Goal: Answer question/provide support: Share knowledge or assist other users

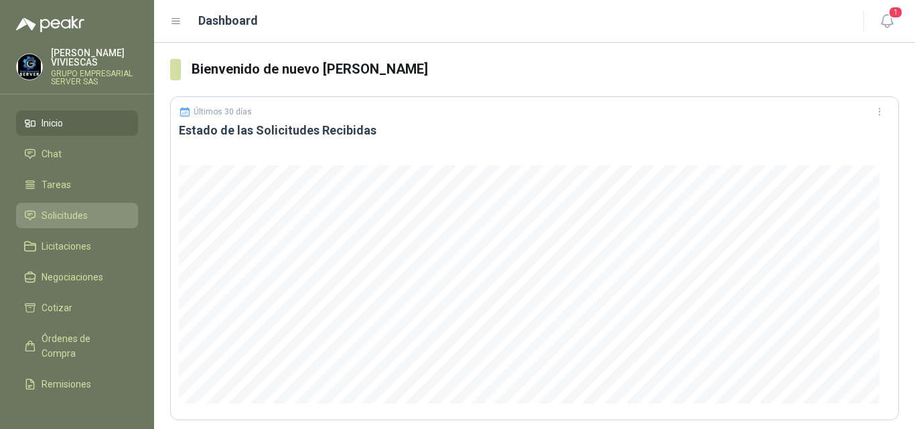
click at [62, 214] on span "Solicitudes" at bounding box center [65, 215] width 46 height 15
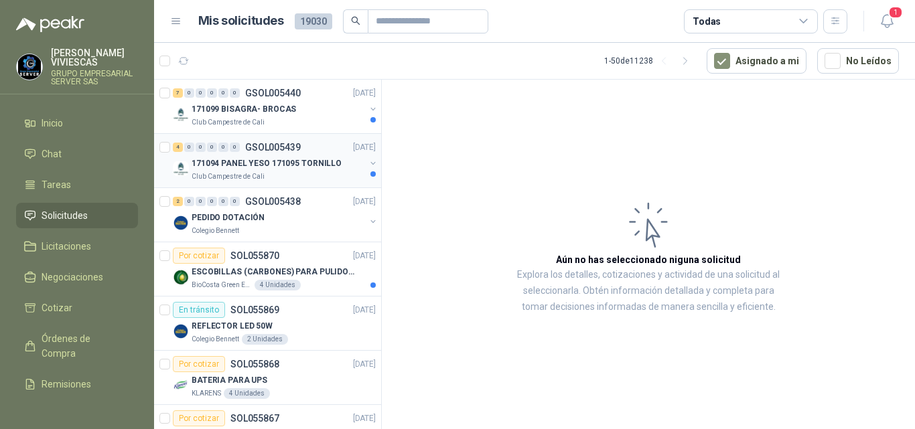
click at [264, 161] on p "171094 PANEL YESO 171095 TORNILLO" at bounding box center [267, 163] width 150 height 13
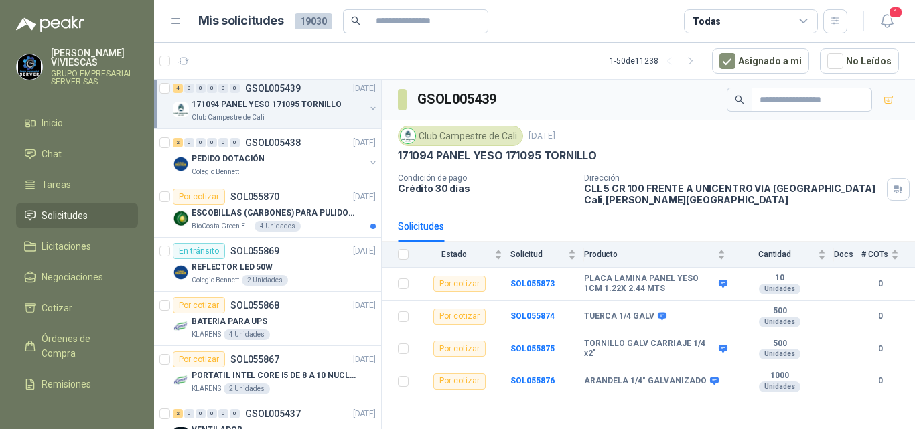
scroll to position [67, 0]
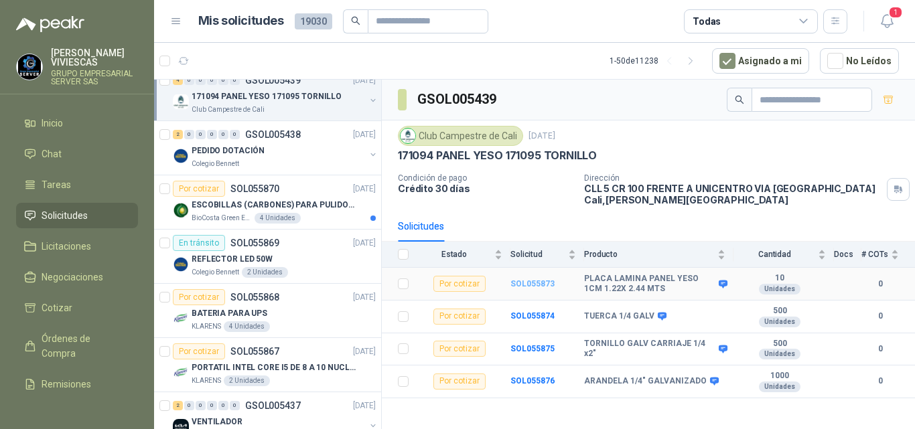
click at [524, 283] on b "SOL055873" at bounding box center [532, 283] width 44 height 9
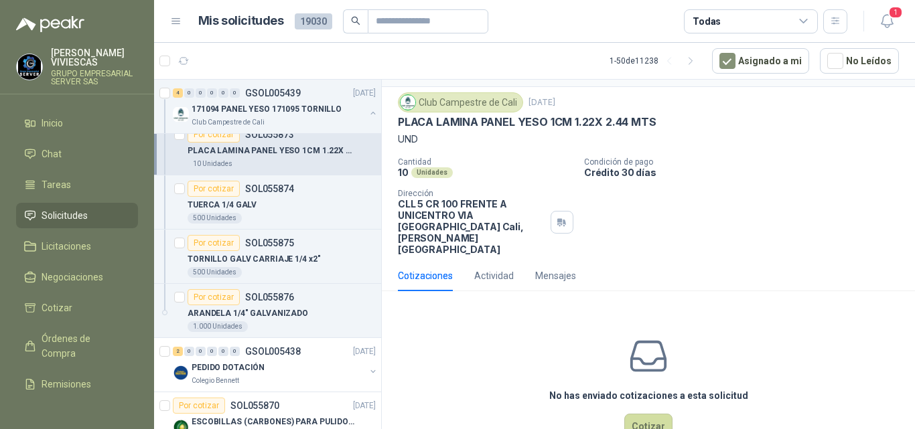
scroll to position [47, 0]
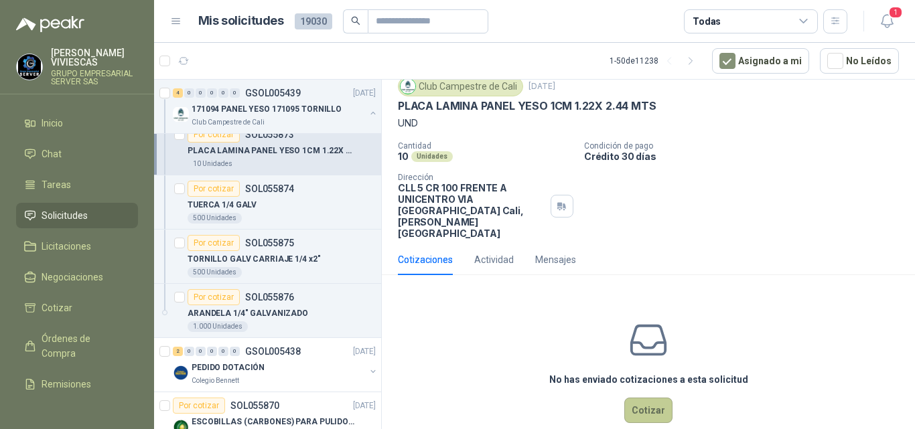
click at [642, 398] on button "Cotizar" at bounding box center [648, 410] width 48 height 25
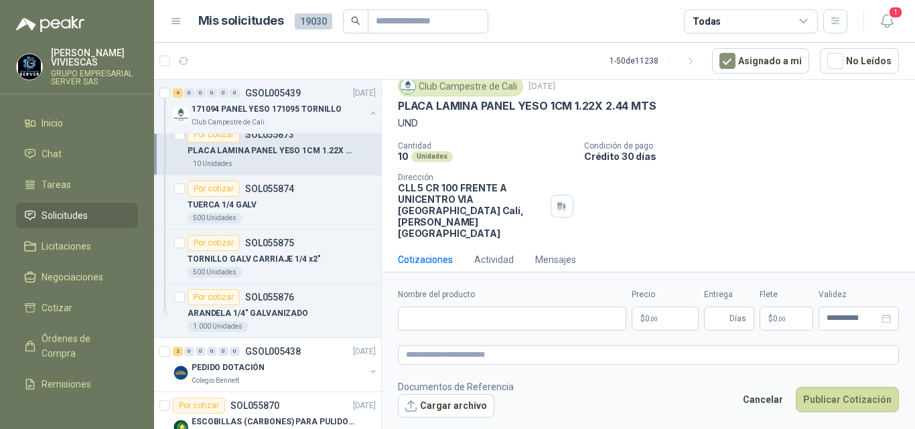
scroll to position [38, 0]
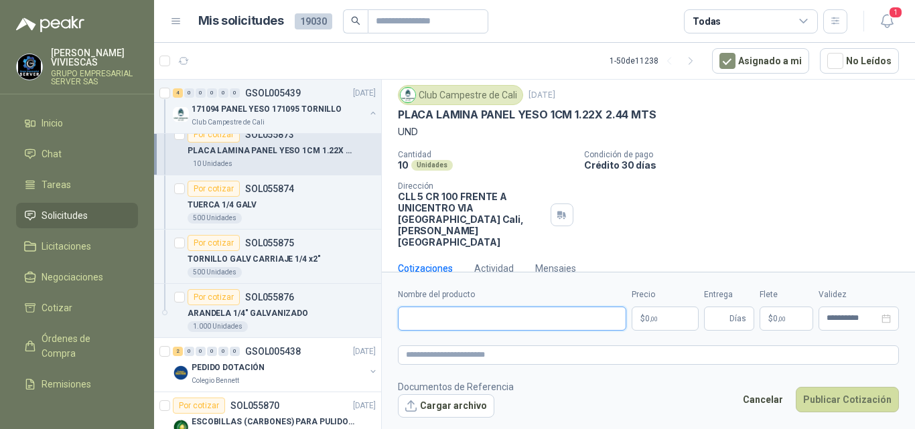
click at [443, 317] on input "Nombre del producto" at bounding box center [512, 319] width 228 height 24
type input "*"
type input "**********"
click at [656, 315] on span ",00" at bounding box center [654, 318] width 8 height 7
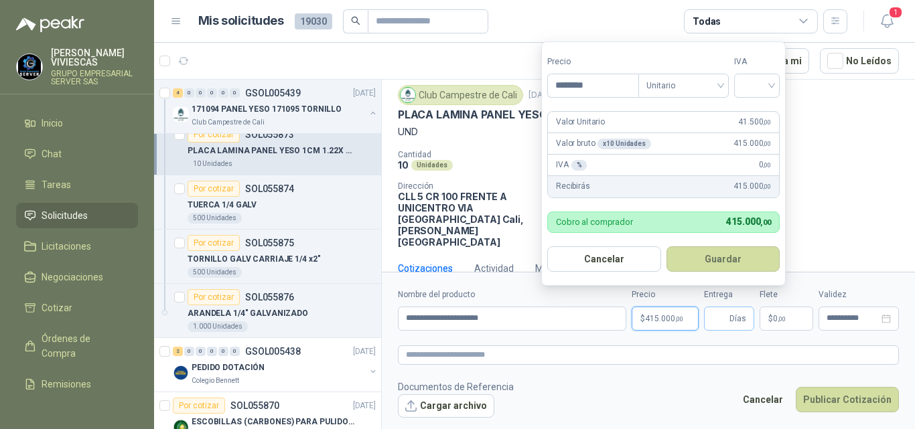
type input "********"
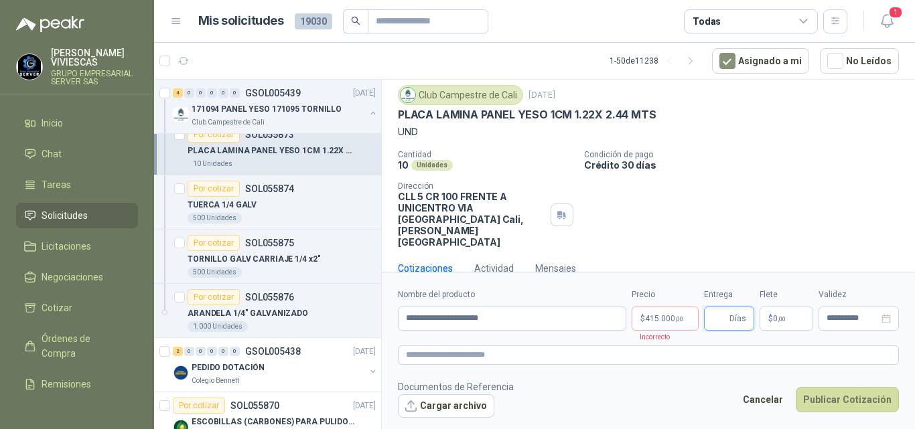
click at [722, 315] on input "Entrega" at bounding box center [719, 318] width 15 height 23
type input "*"
click at [776, 319] on span "0 ,00" at bounding box center [779, 319] width 13 height 8
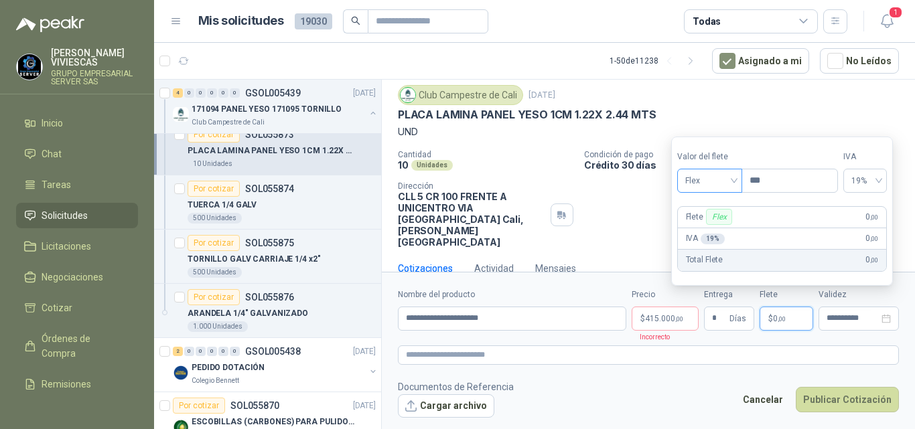
click at [694, 180] on span "Flex" at bounding box center [709, 181] width 49 height 20
click at [714, 227] on div "Incluido" at bounding box center [711, 230] width 47 height 15
click at [851, 394] on button "Publicar Cotización" at bounding box center [847, 399] width 103 height 25
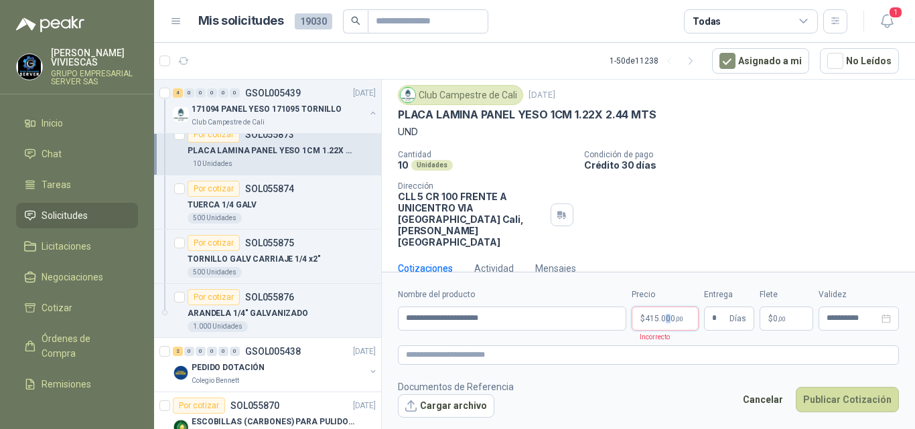
click at [672, 315] on span "415.000 ,00" at bounding box center [664, 319] width 38 height 8
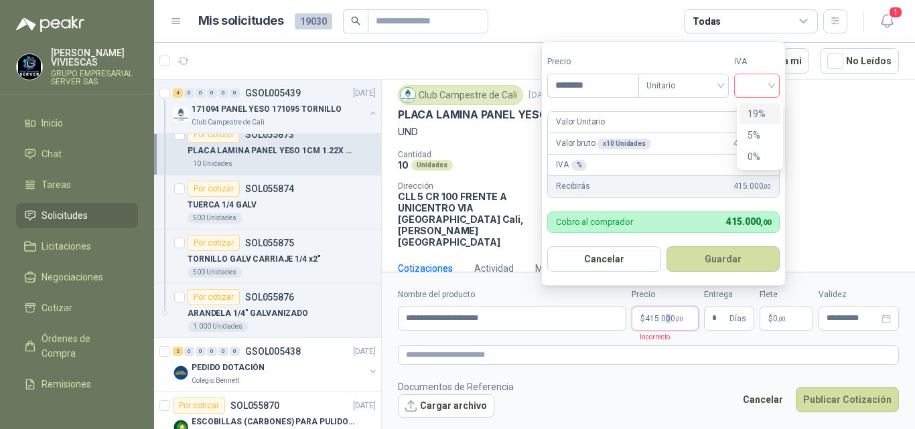
click at [776, 84] on div at bounding box center [757, 86] width 46 height 24
click at [757, 111] on div "19%" at bounding box center [759, 113] width 25 height 15
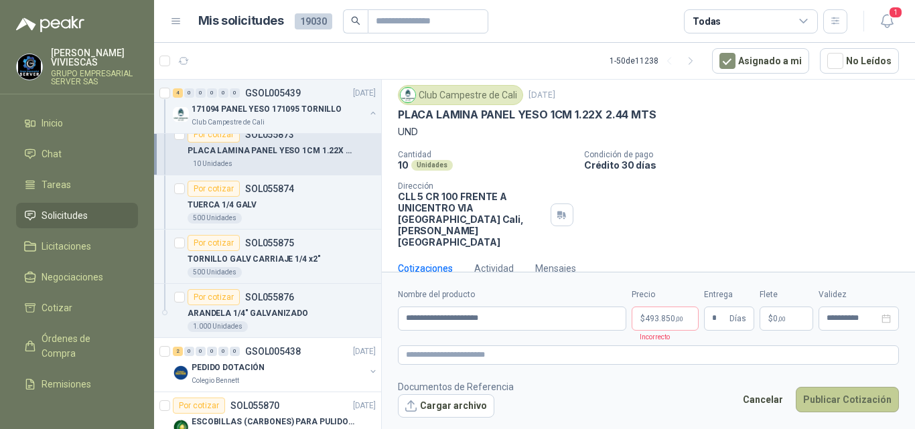
click at [812, 394] on button "Publicar Cotización" at bounding box center [847, 399] width 103 height 25
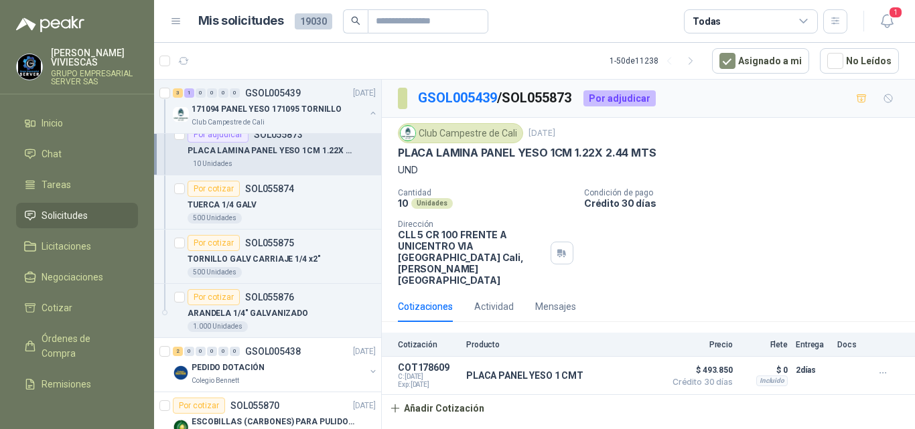
scroll to position [0, 0]
click at [240, 198] on div "TUERCA 1/4 GALV" at bounding box center [282, 205] width 188 height 16
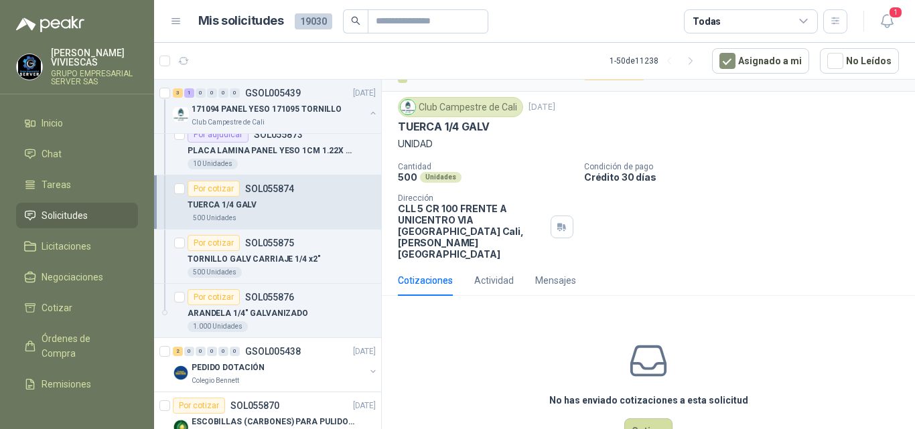
scroll to position [47, 0]
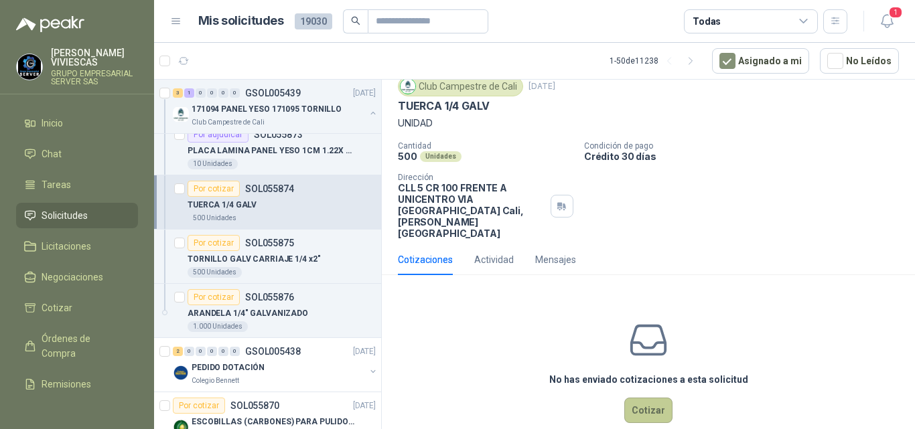
click at [650, 398] on button "Cotizar" at bounding box center [648, 410] width 48 height 25
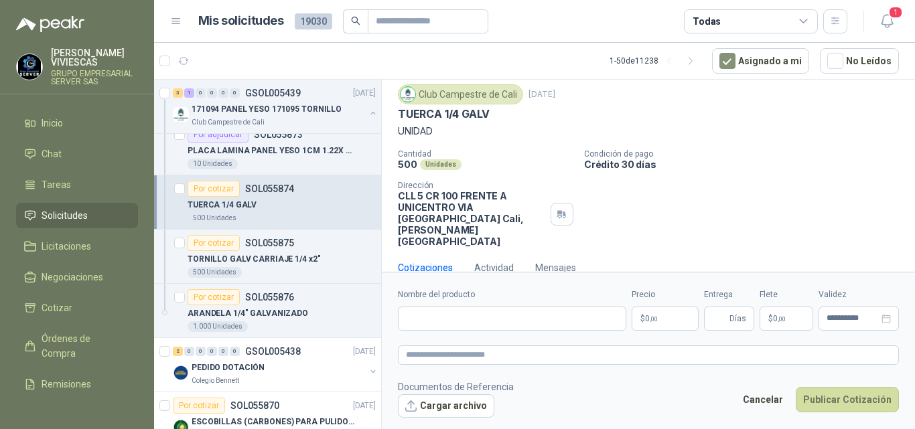
scroll to position [38, 0]
click at [449, 314] on input "Nombre del producto" at bounding box center [512, 319] width 228 height 24
type input "**********"
click at [646, 317] on span "0 ,00" at bounding box center [651, 319] width 13 height 8
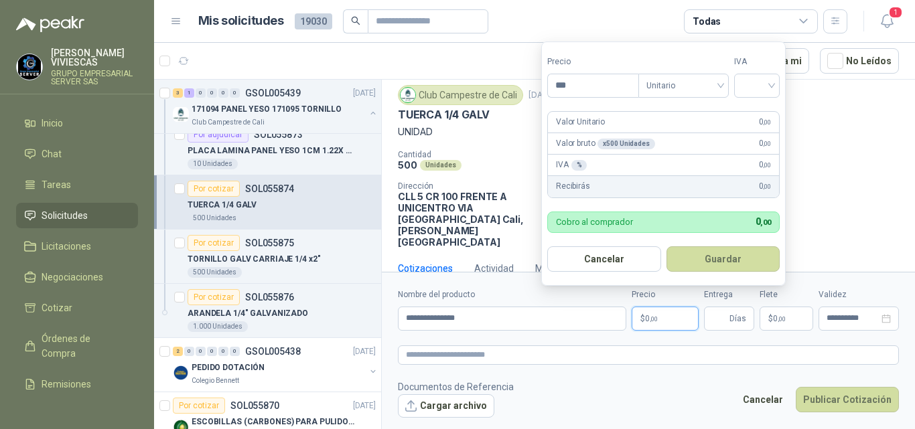
click at [659, 315] on p "$ 0 ,00" at bounding box center [665, 319] width 67 height 24
click at [733, 321] on span "Días" at bounding box center [737, 318] width 17 height 23
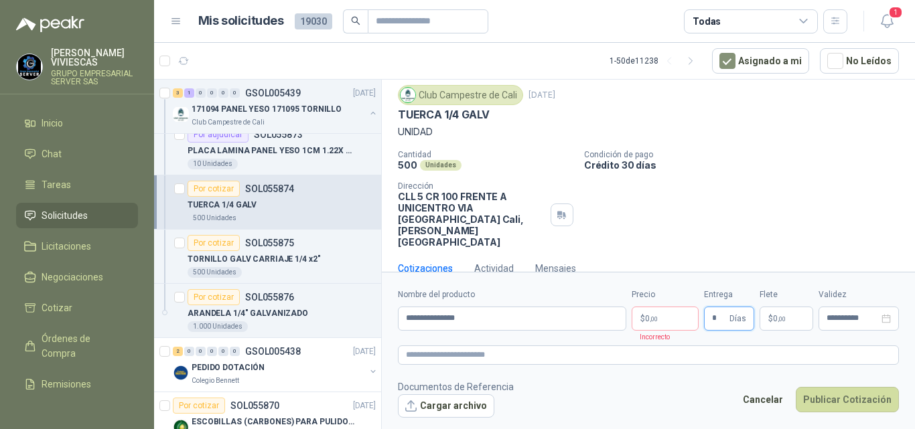
type input "*"
click at [673, 314] on p "$ 0 ,00" at bounding box center [665, 319] width 67 height 24
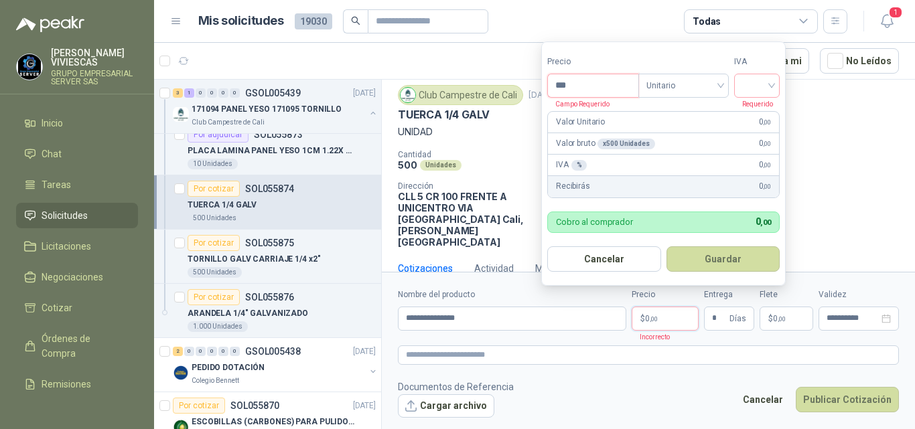
click at [571, 80] on input "***" at bounding box center [593, 85] width 90 height 23
type input "*****"
click at [772, 85] on input "search" at bounding box center [756, 84] width 29 height 20
click at [753, 110] on div "19%" at bounding box center [759, 113] width 25 height 15
click at [770, 315] on span "$" at bounding box center [770, 319] width 5 height 8
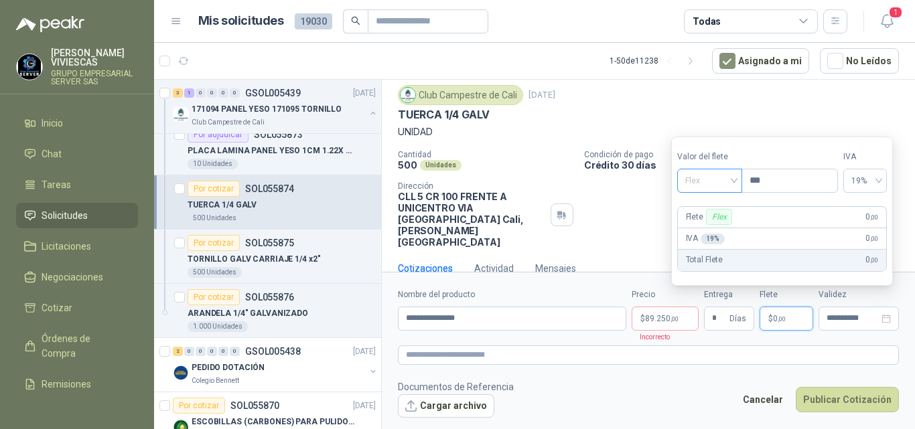
click at [692, 182] on span "Flex" at bounding box center [709, 181] width 49 height 20
click at [702, 228] on div "Incluido" at bounding box center [711, 230] width 47 height 15
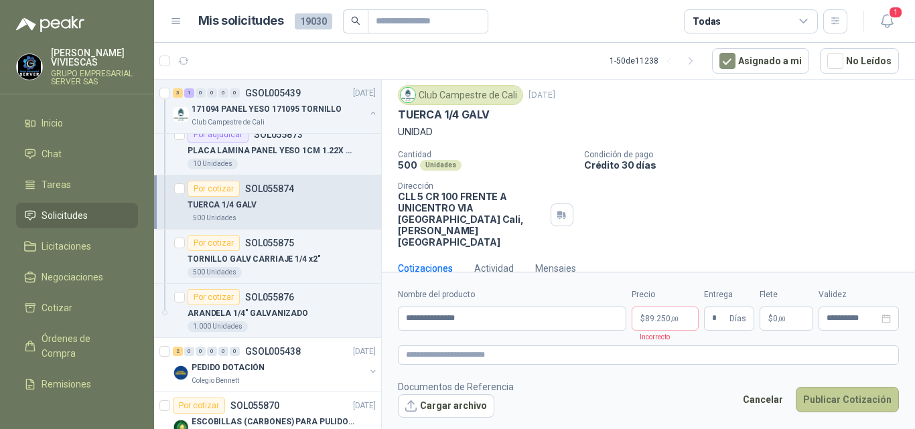
click at [819, 392] on button "Publicar Cotización" at bounding box center [847, 399] width 103 height 25
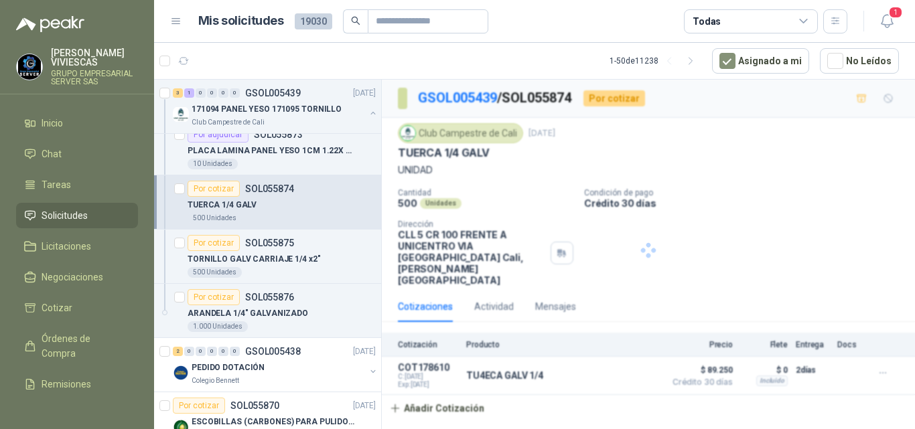
scroll to position [0, 0]
click at [257, 255] on p "TORNILLO GALV CARRIAJE 1/4 x2"" at bounding box center [254, 259] width 133 height 13
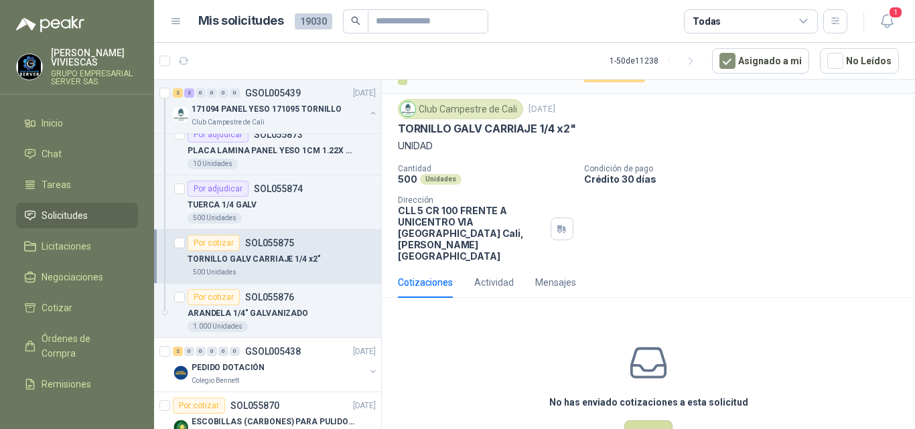
scroll to position [47, 0]
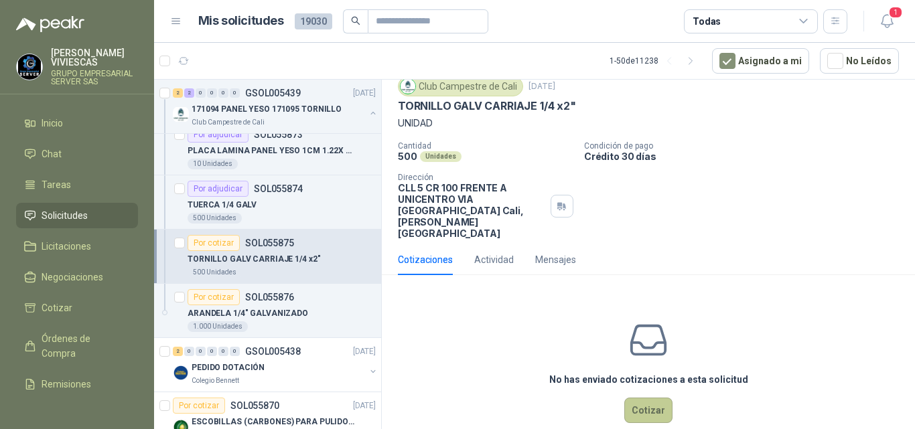
click at [627, 398] on button "Cotizar" at bounding box center [648, 410] width 48 height 25
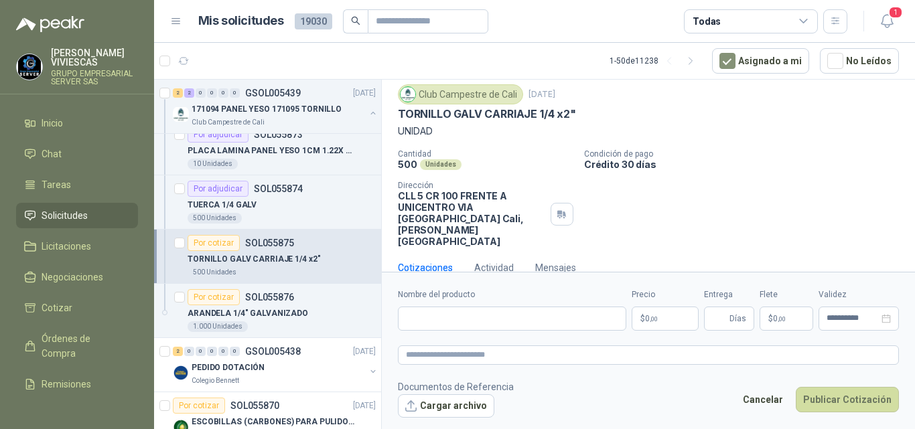
scroll to position [38, 0]
click at [429, 323] on input "Nombre del producto" at bounding box center [512, 319] width 228 height 24
type input "**********"
click at [651, 318] on span ",00" at bounding box center [654, 318] width 8 height 7
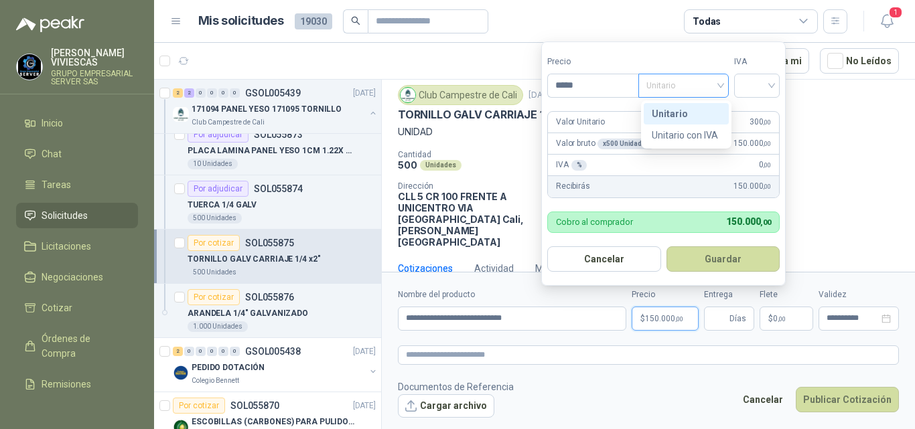
drag, startPoint x: 723, startPoint y: 82, endPoint x: 731, endPoint y: 81, distance: 8.8
click at [724, 82] on div "Unitario" at bounding box center [683, 86] width 90 height 24
type input "*****"
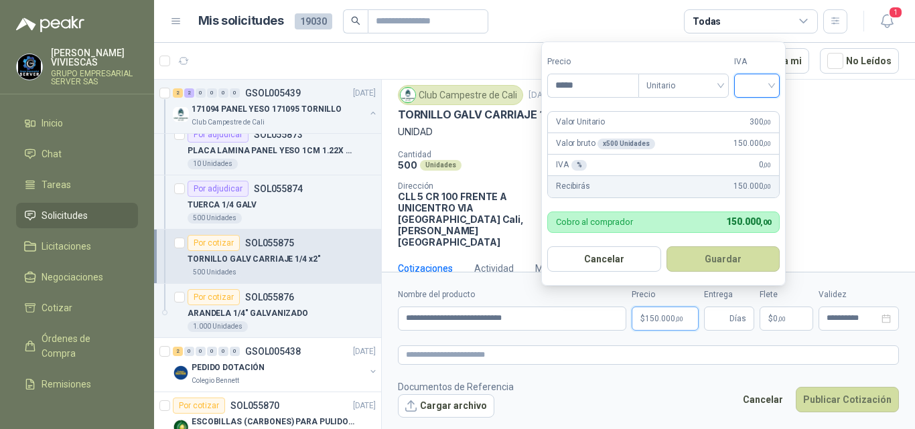
click at [761, 84] on input "search" at bounding box center [756, 84] width 29 height 20
click at [757, 114] on div "19%" at bounding box center [759, 113] width 25 height 15
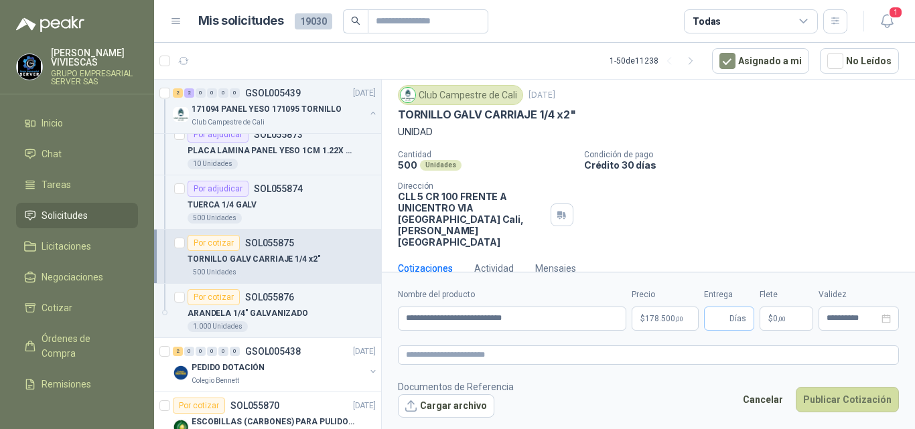
click at [733, 315] on span "Días" at bounding box center [737, 318] width 17 height 23
click at [732, 311] on span "Días" at bounding box center [737, 318] width 17 height 23
click at [729, 317] on span "Días" at bounding box center [737, 318] width 17 height 23
click at [727, 313] on span "Días" at bounding box center [729, 319] width 50 height 24
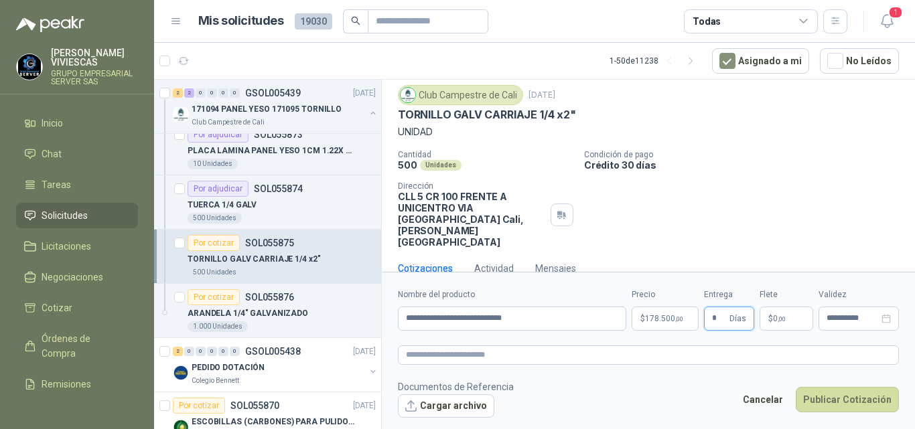
type input "*"
click at [774, 320] on span "0 ,00" at bounding box center [779, 319] width 13 height 8
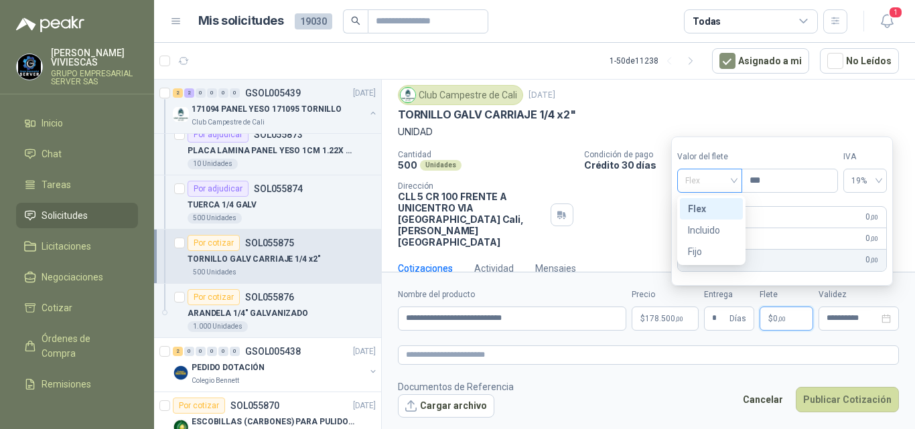
click at [694, 179] on span "Flex" at bounding box center [709, 181] width 49 height 20
click at [710, 228] on div "Incluido" at bounding box center [711, 230] width 47 height 15
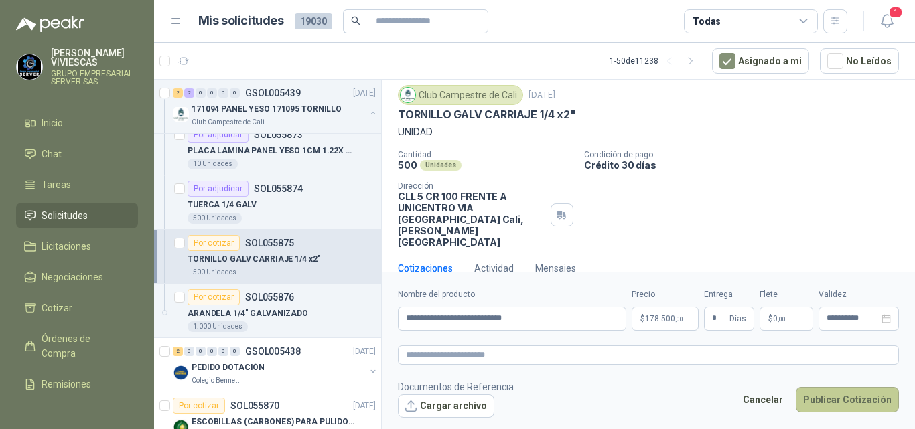
click at [844, 396] on button "Publicar Cotización" at bounding box center [847, 399] width 103 height 25
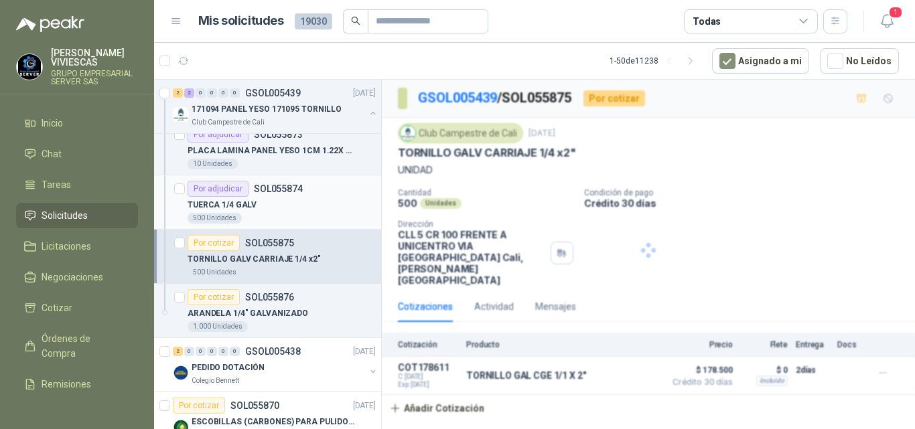
scroll to position [0, 0]
click at [218, 301] on div "Por cotizar" at bounding box center [214, 297] width 52 height 16
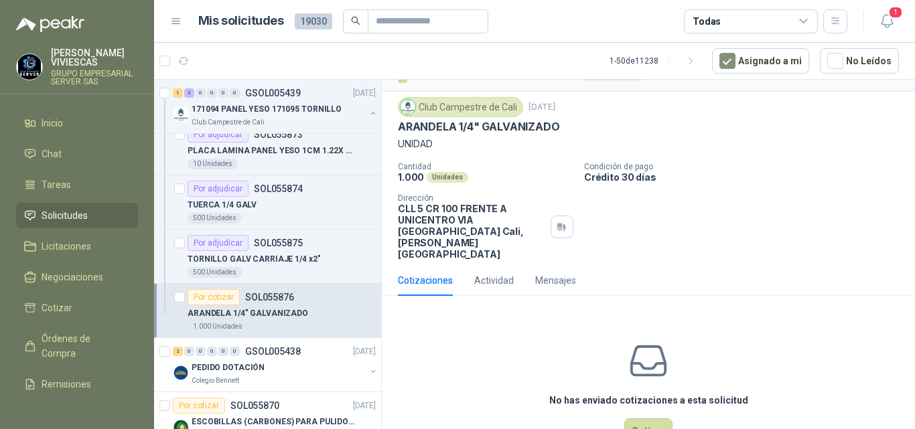
scroll to position [47, 0]
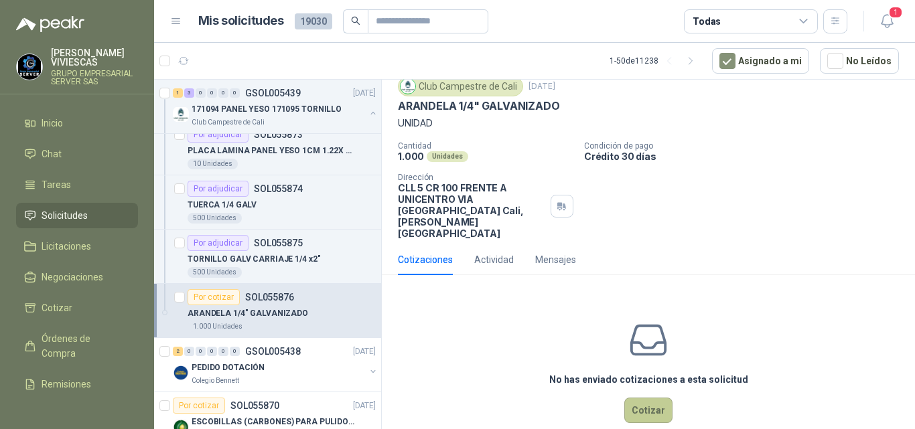
click at [644, 398] on button "Cotizar" at bounding box center [648, 410] width 48 height 25
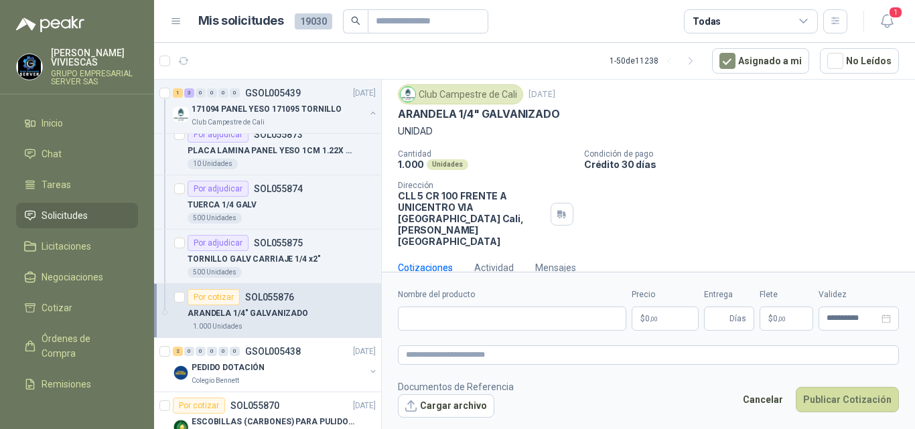
scroll to position [38, 0]
click at [471, 317] on input "Nombre del producto" at bounding box center [512, 319] width 228 height 24
type input "**********"
click at [652, 317] on span ",00" at bounding box center [654, 318] width 8 height 7
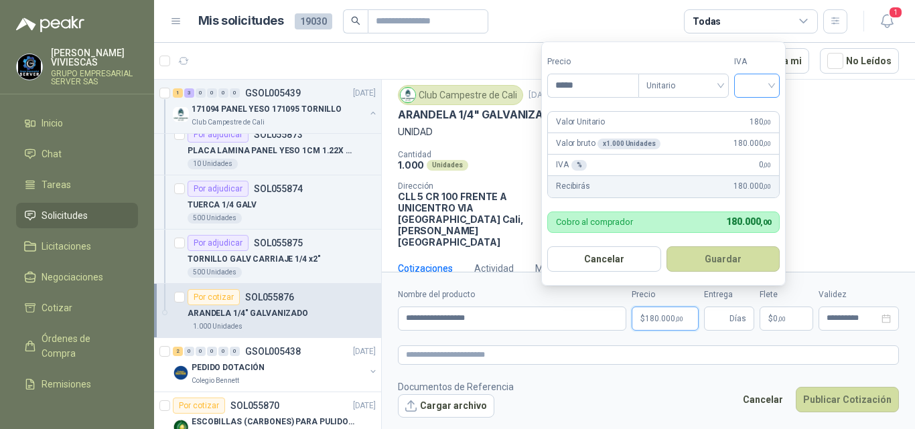
type input "*****"
click at [752, 84] on input "search" at bounding box center [756, 84] width 29 height 20
click at [755, 111] on div "19%" at bounding box center [759, 113] width 25 height 15
click at [721, 257] on button "Guardar" at bounding box center [725, 258] width 115 height 25
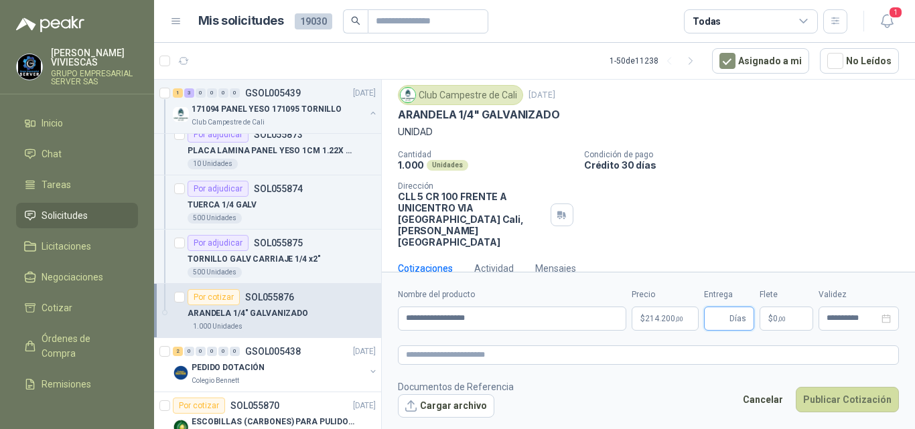
click at [712, 313] on input "Entrega" at bounding box center [719, 318] width 15 height 23
type input "*"
click at [773, 319] on span "0 ,00" at bounding box center [779, 319] width 13 height 8
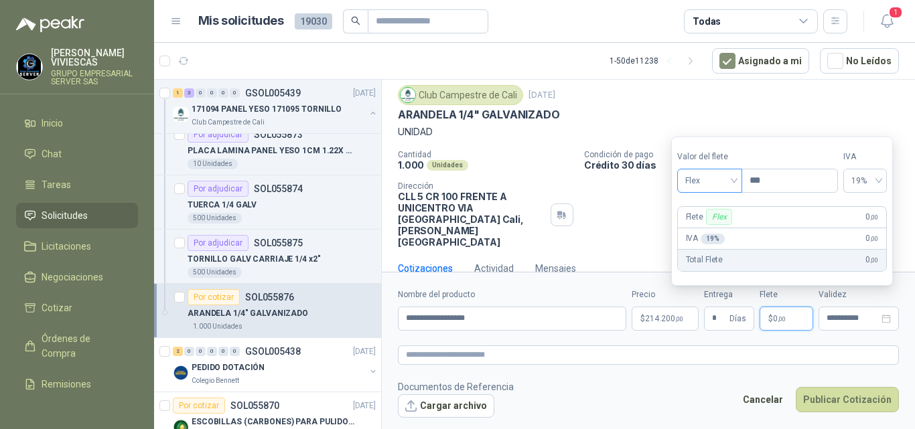
click at [710, 184] on span "Flex" at bounding box center [709, 181] width 49 height 20
drag, startPoint x: 703, startPoint y: 226, endPoint x: 737, endPoint y: 321, distance: 100.8
click at [704, 226] on div "Incluido" at bounding box center [711, 230] width 47 height 15
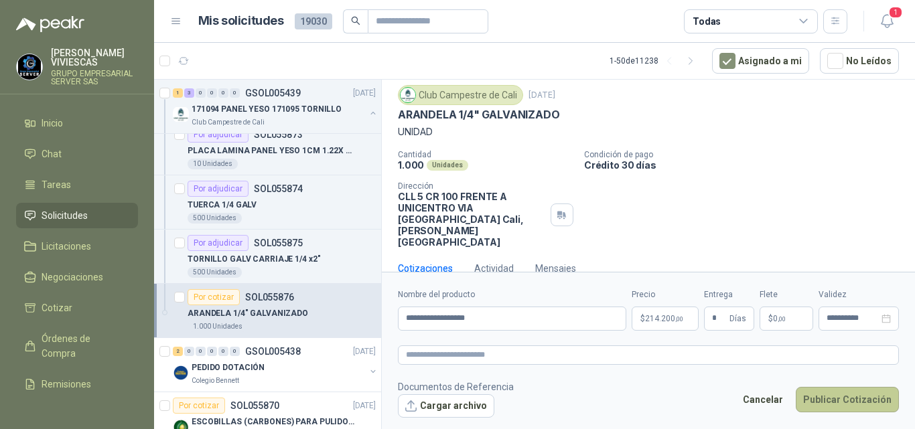
click at [806, 394] on button "Publicar Cotización" at bounding box center [847, 399] width 103 height 25
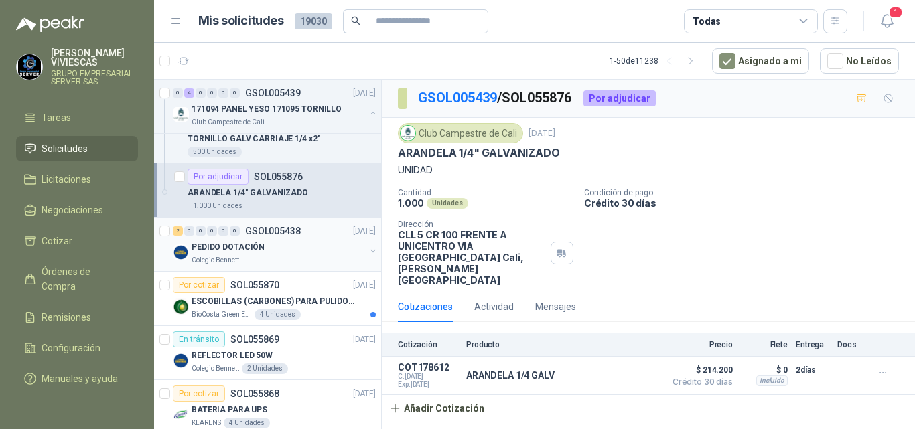
scroll to position [201, 0]
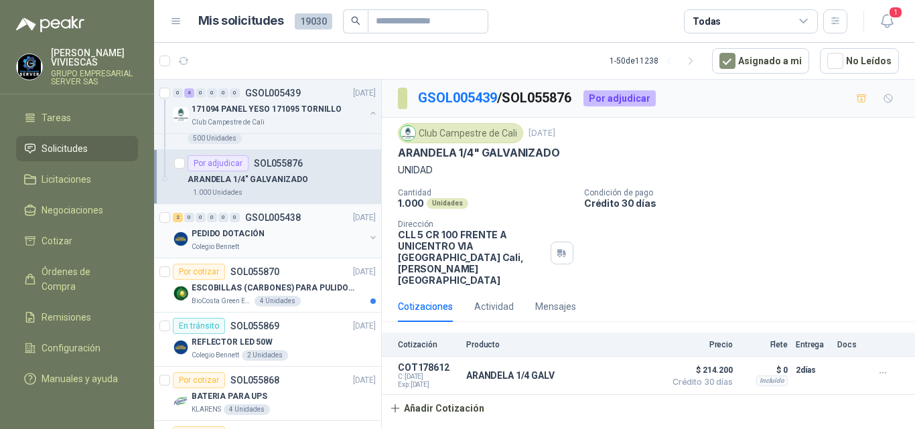
click at [244, 228] on p "PEDIDO DOTACIÓN" at bounding box center [228, 234] width 73 height 13
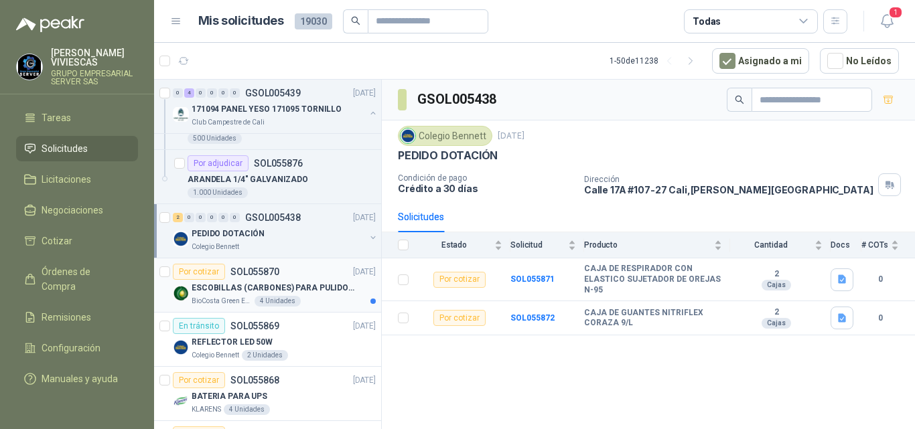
click at [230, 288] on p "ESCOBILLAS (CARBONES) PARA PULIDORA DEWALT" at bounding box center [275, 288] width 167 height 13
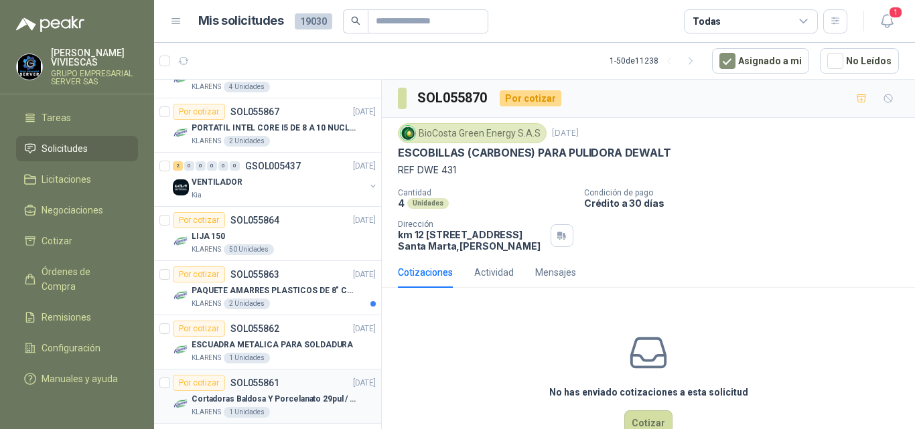
scroll to position [536, 0]
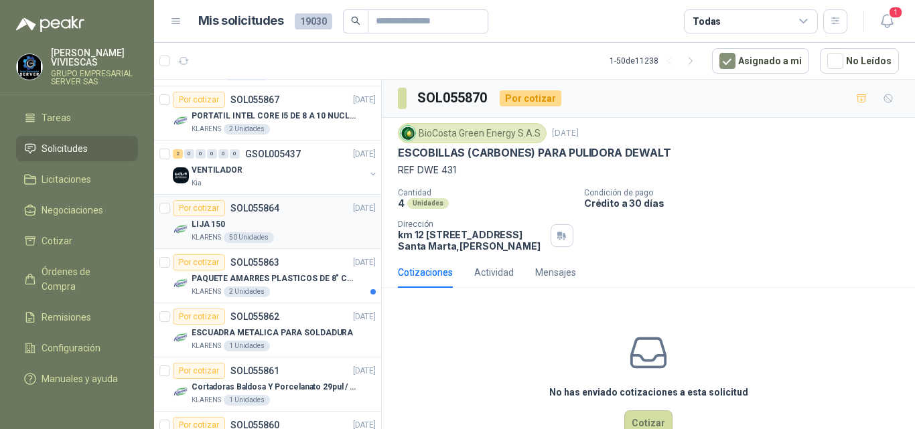
click at [227, 215] on div "Por cotizar SOL055864" at bounding box center [226, 208] width 106 height 16
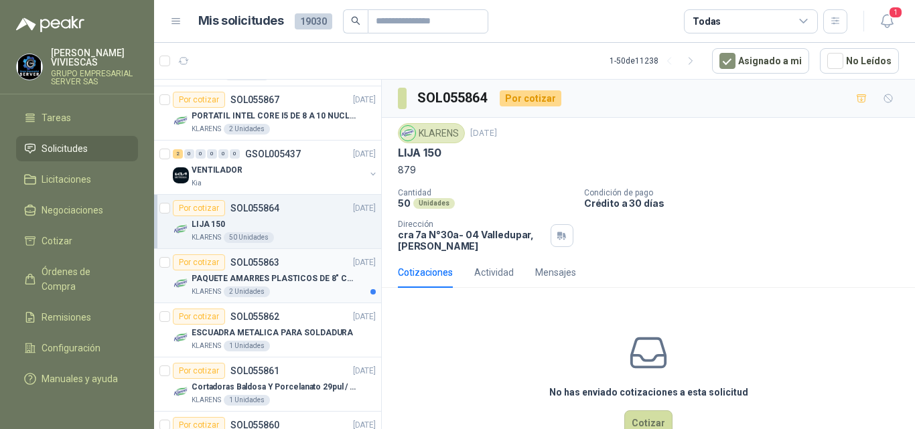
click at [255, 270] on div "Por cotizar SOL055863" at bounding box center [226, 262] width 106 height 16
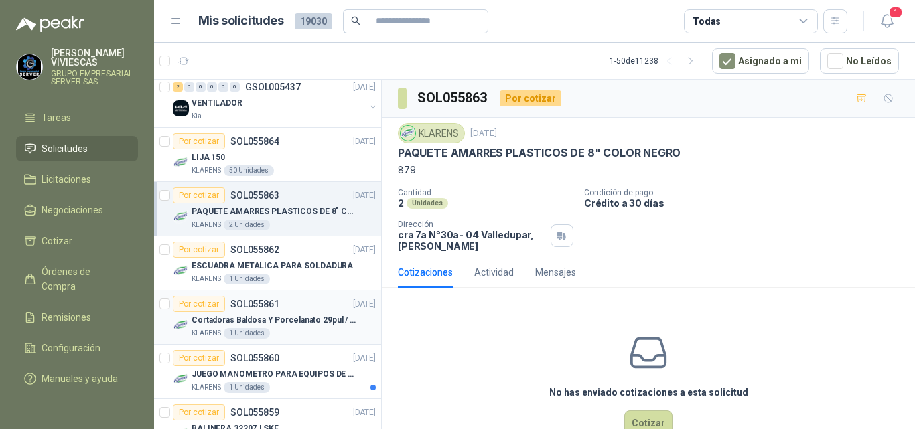
scroll to position [670, 0]
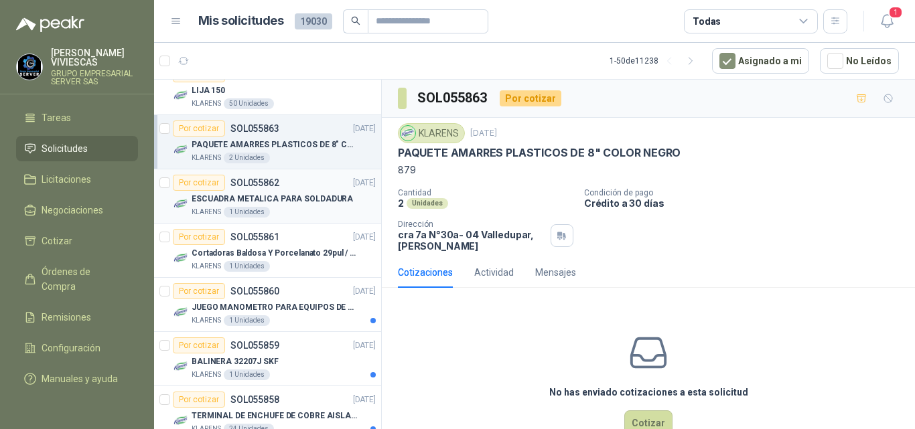
click at [255, 196] on p "ESCUADRA METALICA PARA SOLDADURA" at bounding box center [272, 199] width 161 height 13
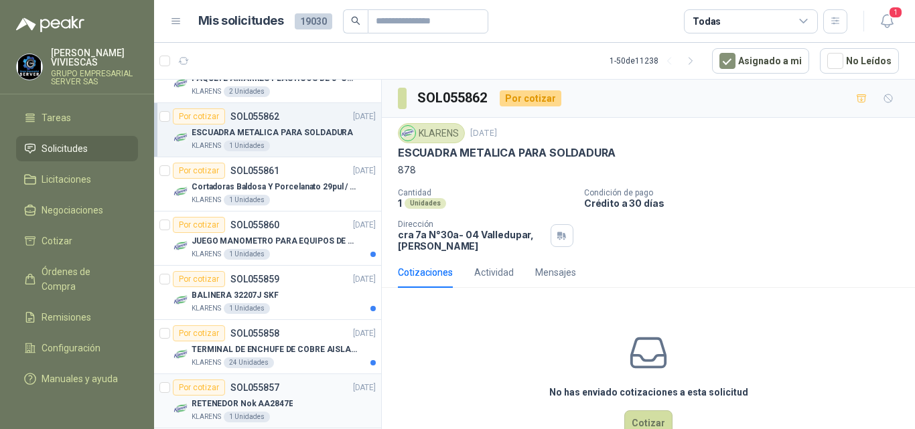
scroll to position [737, 0]
click at [251, 172] on p "SOL055861" at bounding box center [254, 169] width 49 height 9
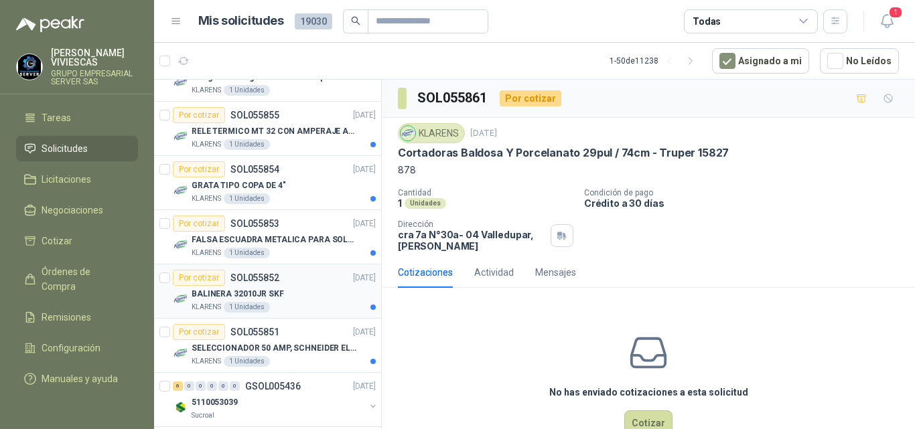
scroll to position [1139, 0]
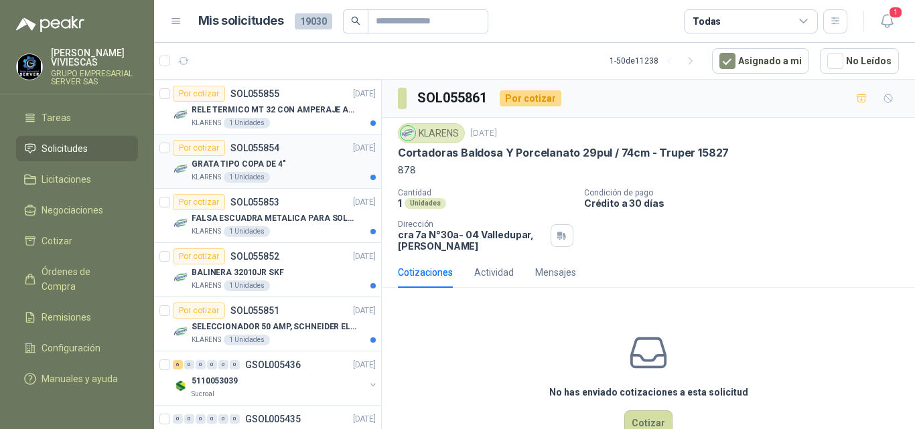
click at [253, 161] on p "GRATA TIPO COPA DE 4"" at bounding box center [239, 164] width 94 height 13
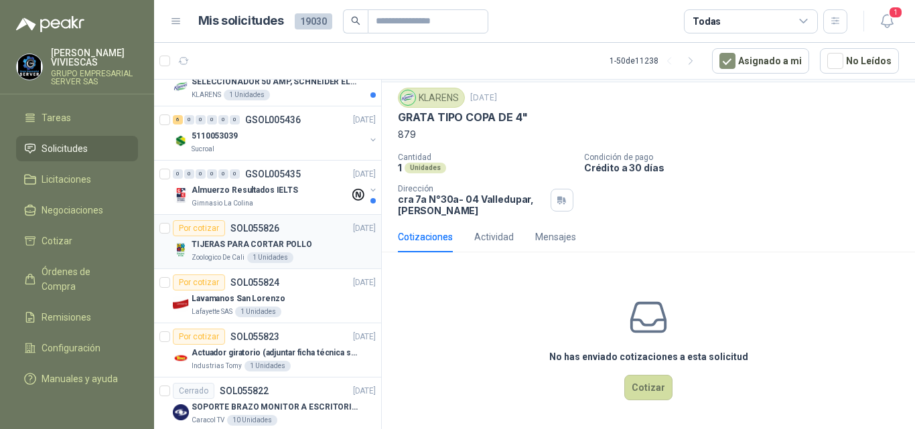
scroll to position [1406, 0]
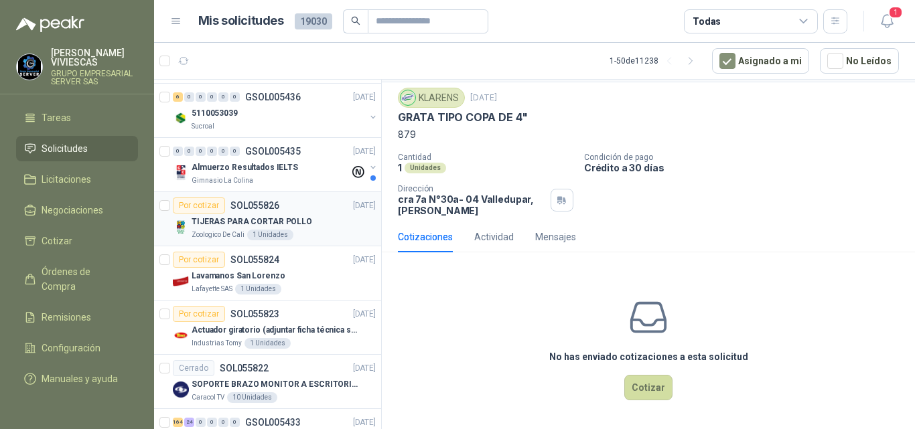
click at [252, 218] on p "TIJERAS PARA CORTAR POLLO" at bounding box center [252, 222] width 121 height 13
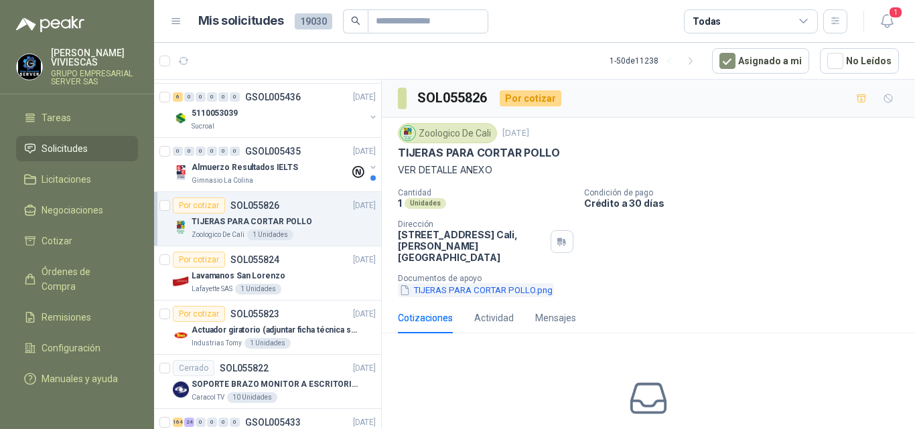
click at [437, 283] on button "TIJERAS PARA CORTAR POLLO.png" at bounding box center [476, 290] width 156 height 14
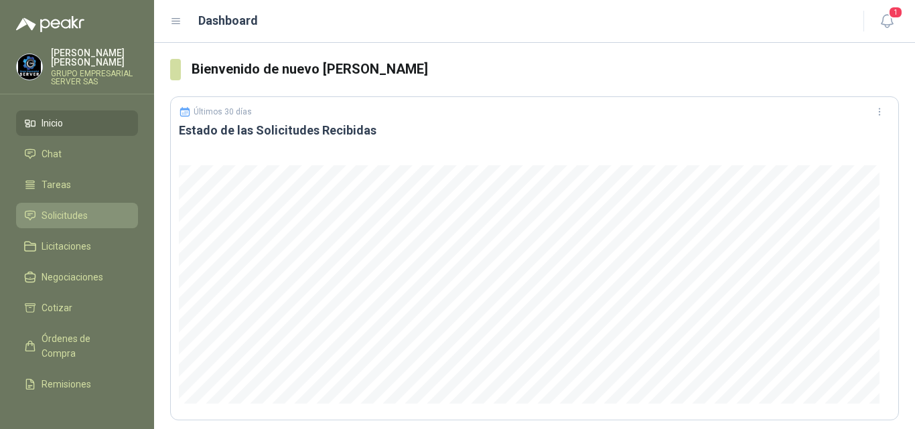
click at [69, 212] on span "Solicitudes" at bounding box center [65, 215] width 46 height 15
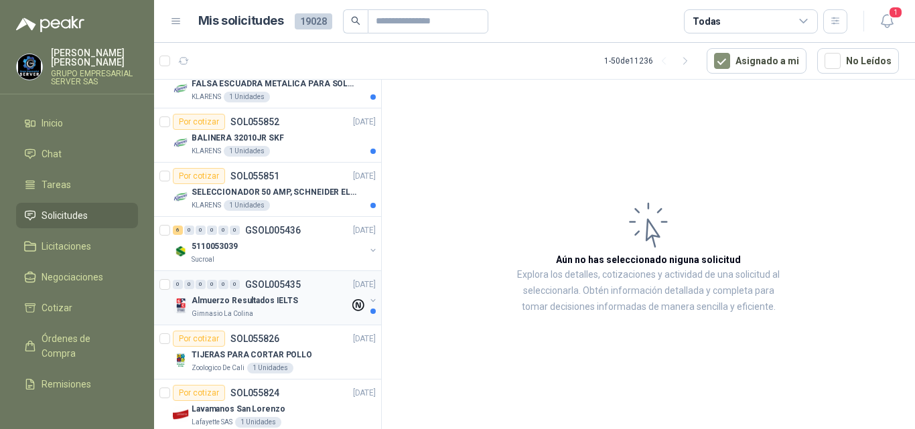
scroll to position [1072, 0]
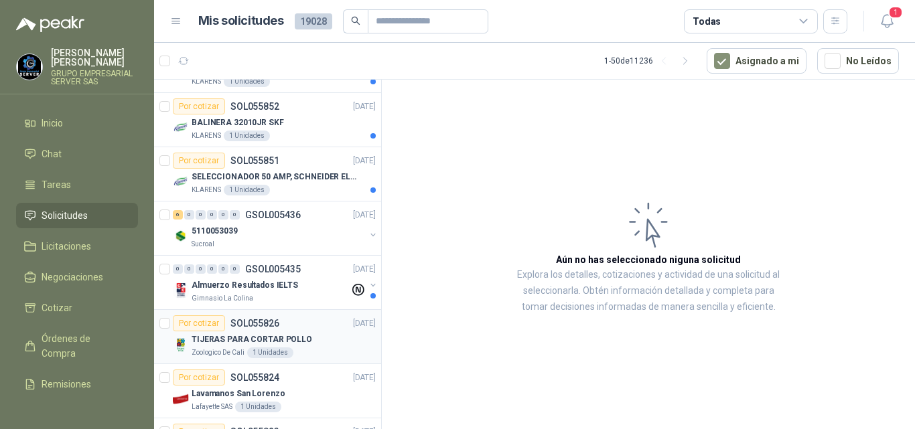
click at [216, 340] on p "TIJERAS PARA CORTAR POLLO" at bounding box center [252, 340] width 121 height 13
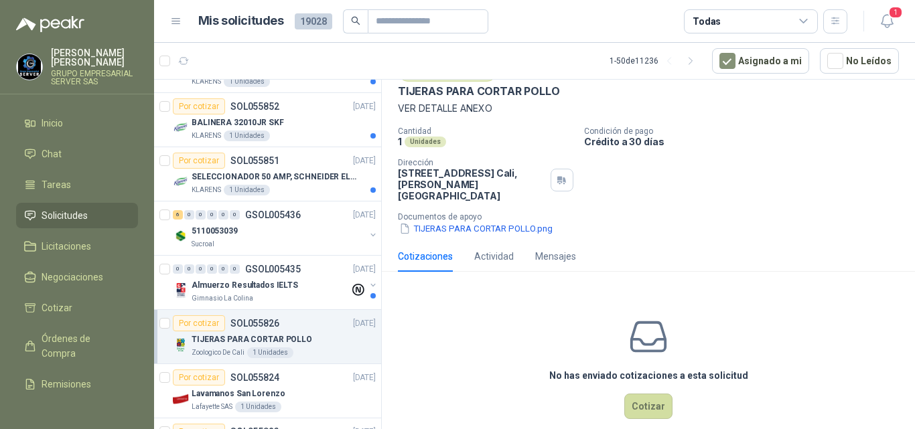
scroll to position [69, 0]
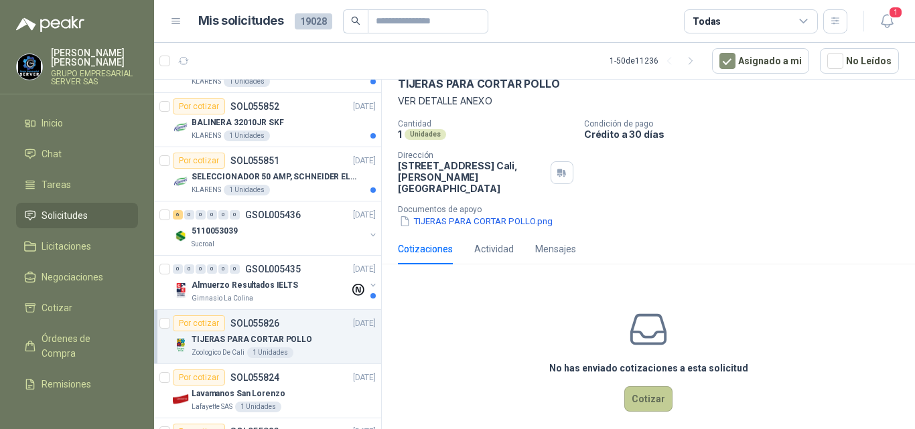
click at [634, 387] on button "Cotizar" at bounding box center [648, 398] width 48 height 25
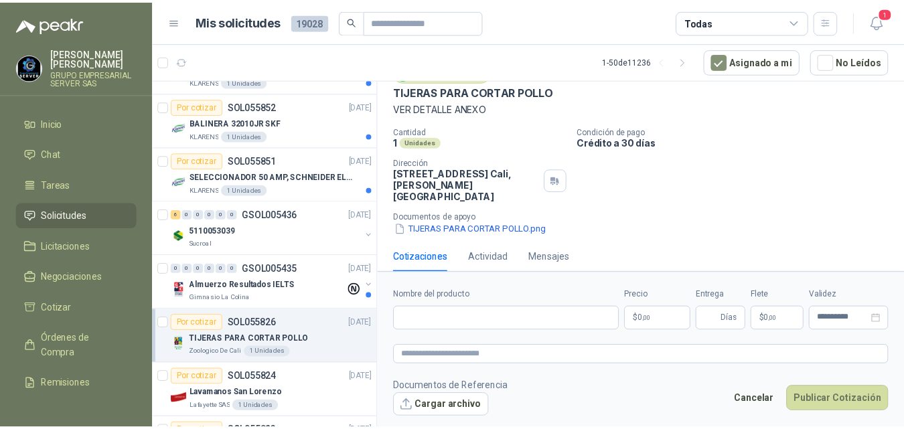
scroll to position [61, 0]
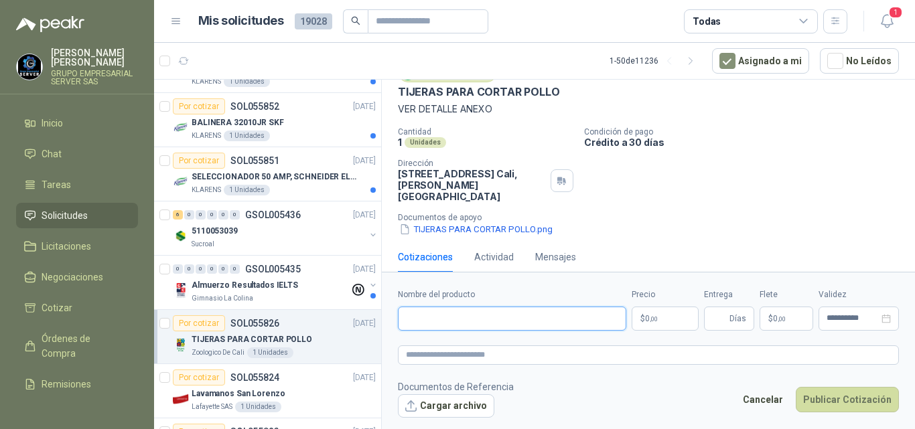
click at [419, 317] on input "Nombre del producto" at bounding box center [512, 319] width 228 height 24
type input "**********"
click at [652, 317] on body "RODRIGO VIVIESCAS GRUPO EMPRESARIAL SERVER SAS Inicio Chat Tareas Solicitudes L…" at bounding box center [457, 214] width 915 height 429
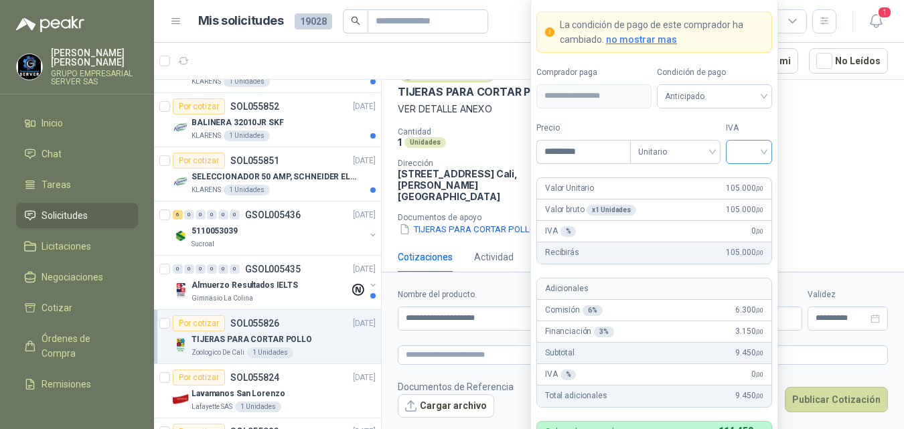
type input "*********"
click at [743, 153] on input "search" at bounding box center [749, 151] width 30 height 20
click at [743, 181] on div "19%" at bounding box center [749, 180] width 25 height 15
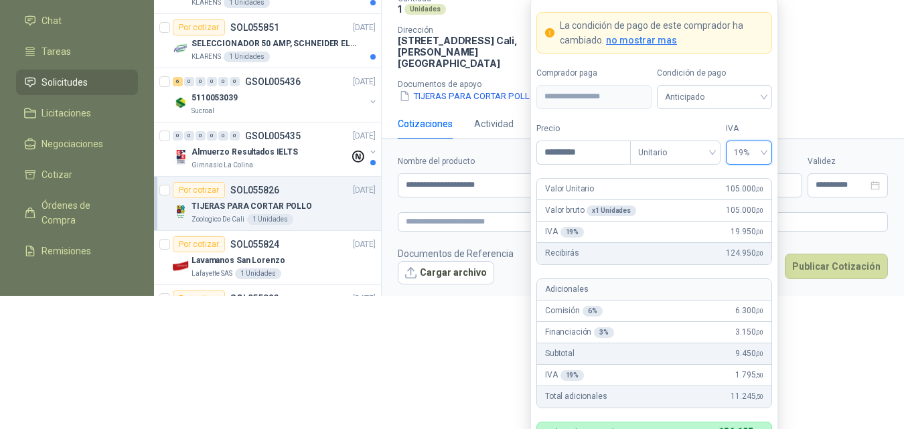
scroll to position [136, 0]
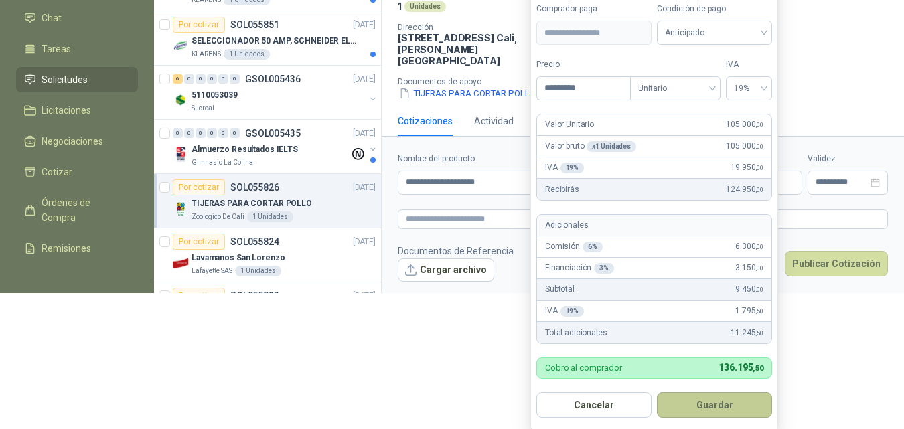
click at [707, 400] on button "Guardar" at bounding box center [714, 404] width 115 height 25
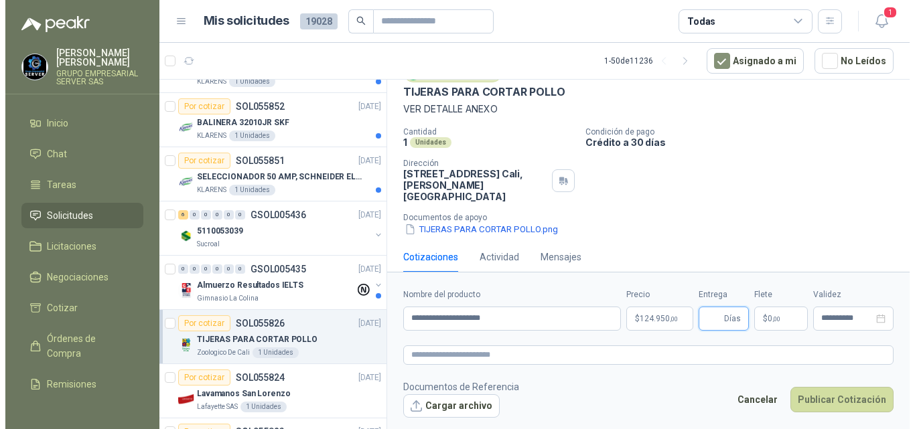
scroll to position [0, 0]
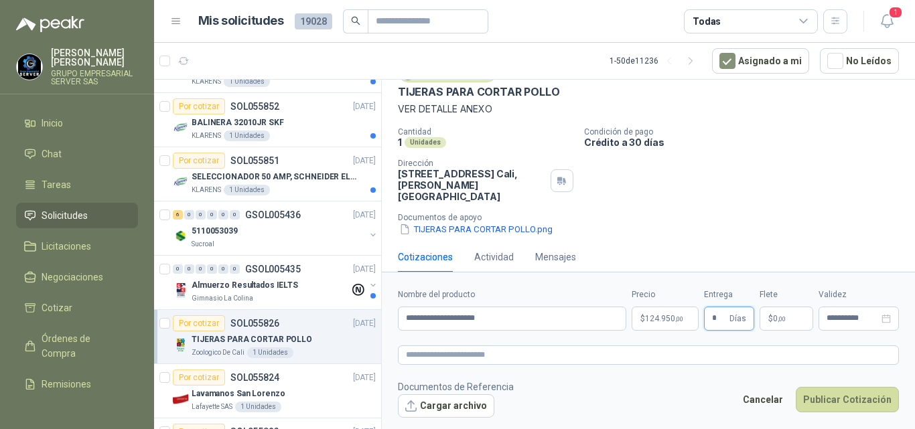
type input "*"
click at [767, 295] on label "Flete" at bounding box center [786, 295] width 54 height 13
click at [767, 292] on label "Flete" at bounding box center [786, 295] width 54 height 13
click at [769, 293] on label "Flete" at bounding box center [786, 295] width 54 height 13
click at [773, 315] on span "0 ,00" at bounding box center [779, 319] width 13 height 8
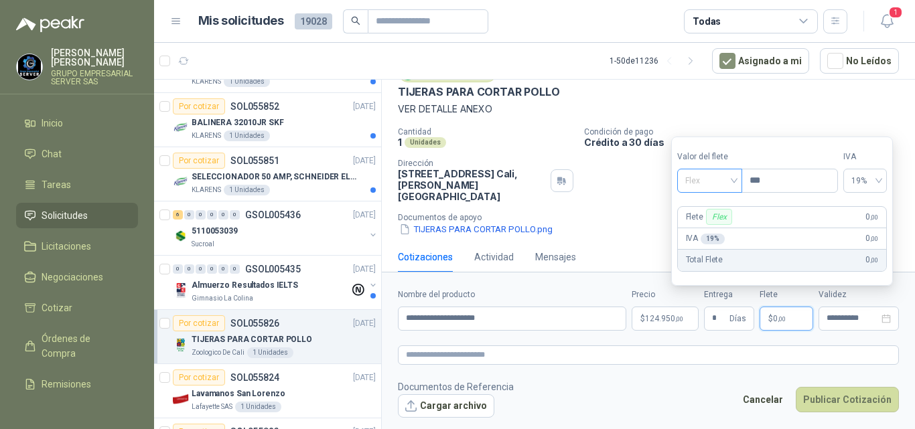
click at [696, 178] on span "Flex" at bounding box center [709, 181] width 49 height 20
click at [697, 231] on div "Incluido" at bounding box center [711, 230] width 47 height 15
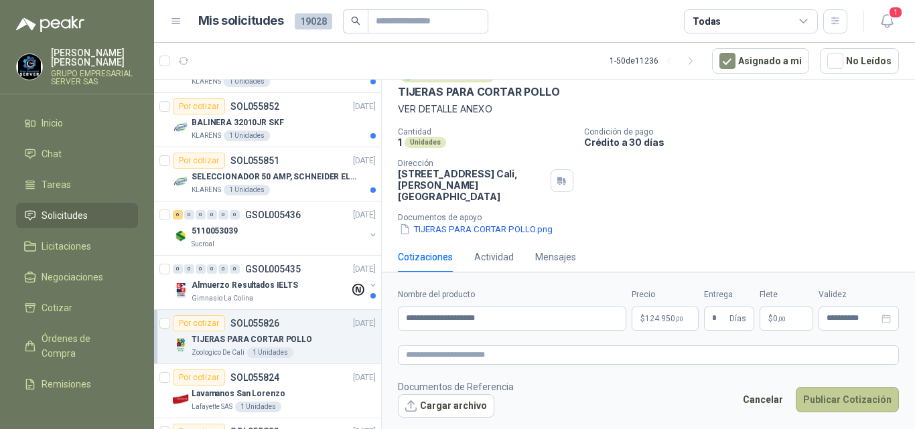
click at [834, 395] on button "Publicar Cotización" at bounding box center [847, 399] width 103 height 25
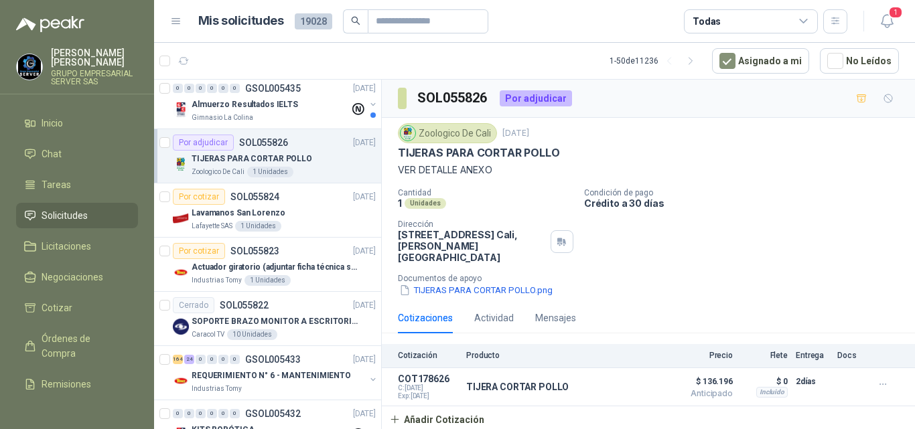
scroll to position [1272, 0]
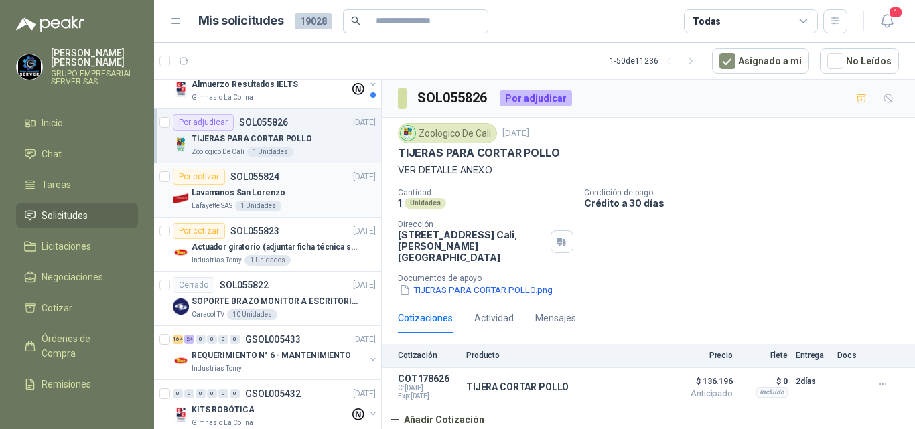
click at [249, 190] on p "Lavamanos San Lorenzo" at bounding box center [238, 193] width 93 height 13
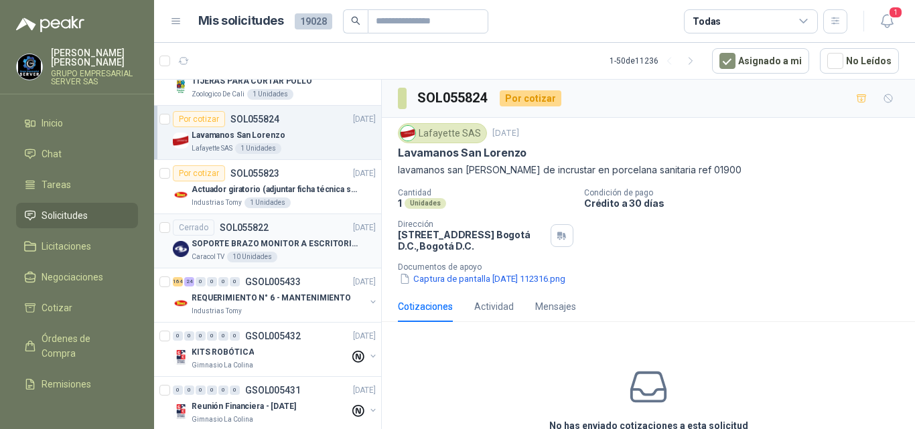
scroll to position [1339, 0]
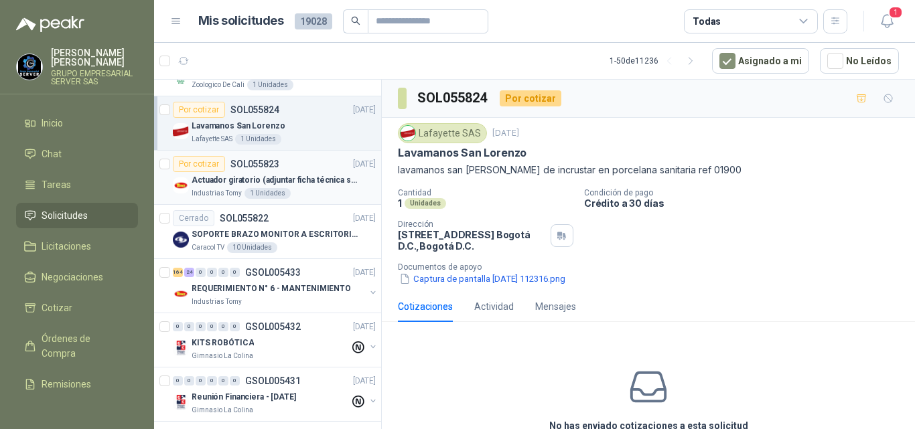
click at [257, 180] on p "Actuador giratorio (adjuntar ficha técnica si es diferente a festo)" at bounding box center [275, 180] width 167 height 13
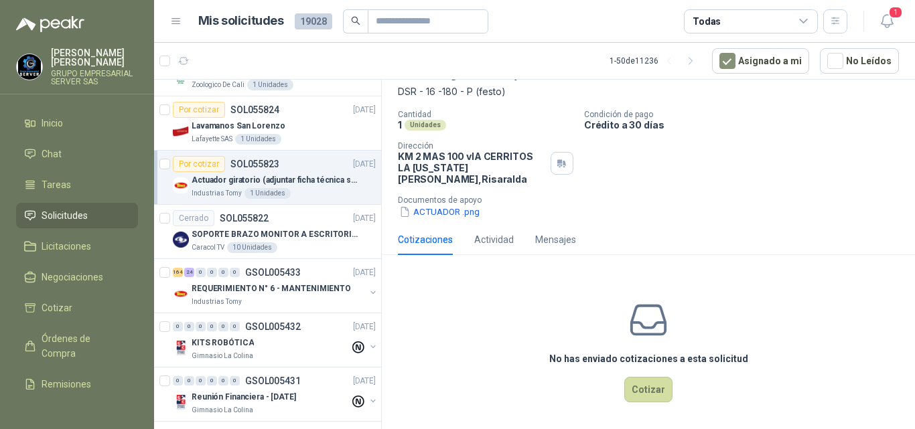
scroll to position [80, 0]
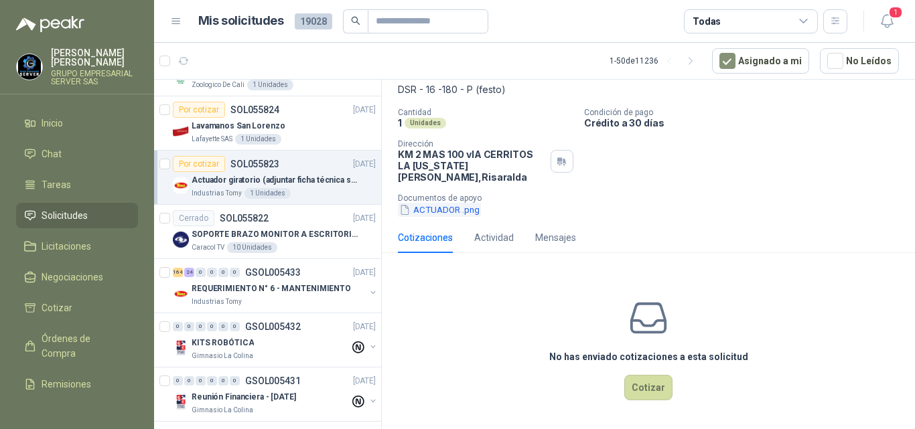
click at [430, 212] on button "ACTUADOR .png" at bounding box center [439, 210] width 83 height 14
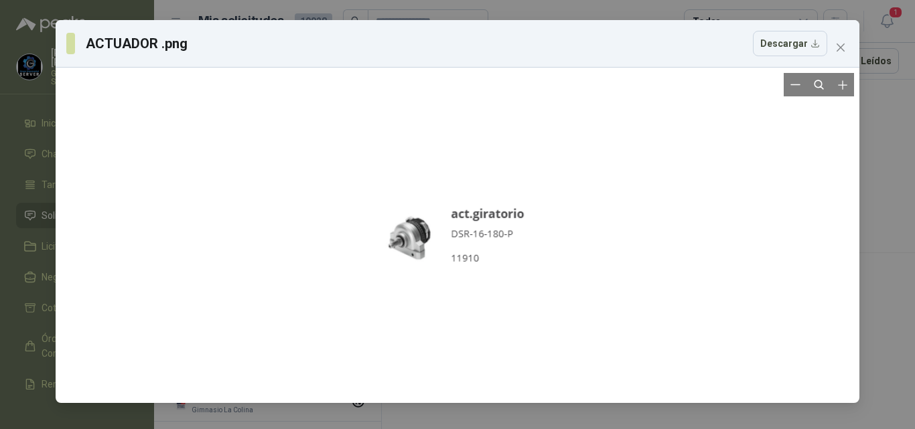
click at [422, 246] on div at bounding box center [457, 235] width 182 height 325
click at [518, 254] on div at bounding box center [458, 236] width 182 height 325
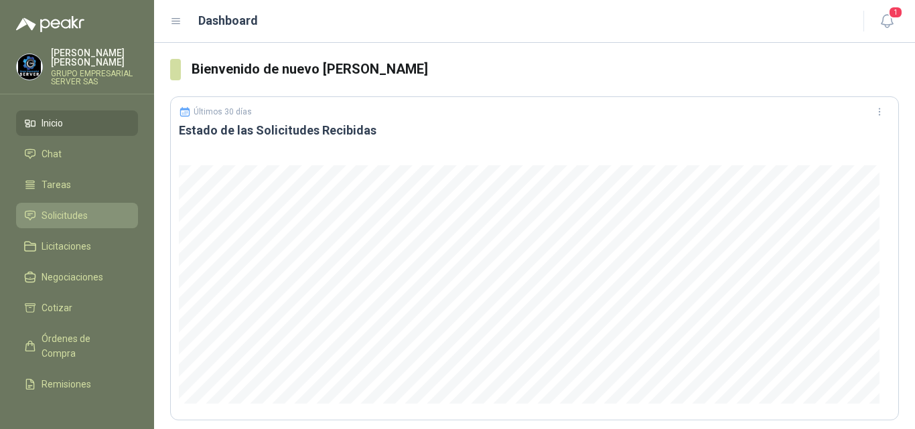
click at [48, 213] on span "Solicitudes" at bounding box center [65, 215] width 46 height 15
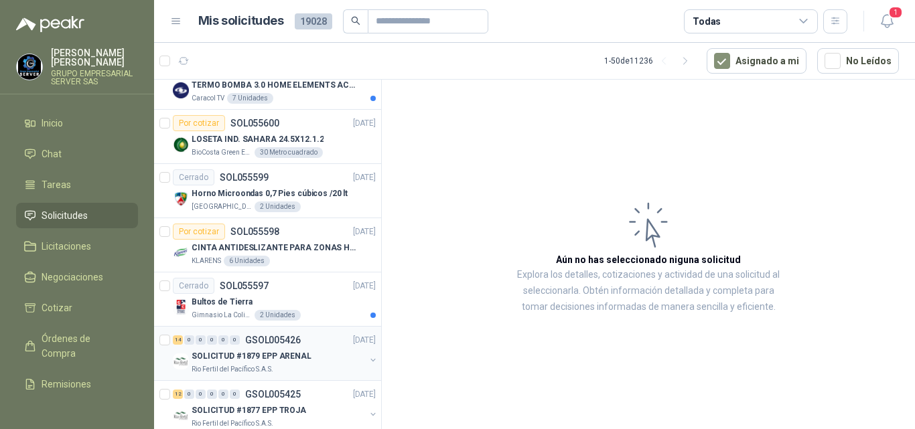
scroll to position [2009, 0]
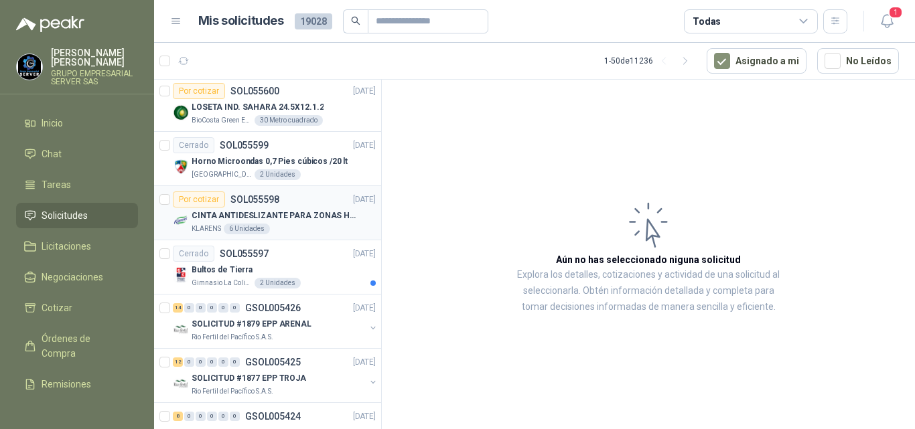
click at [274, 212] on p "CINTA ANTIDESLIZANTE PARA ZONAS HUMEDAS" at bounding box center [275, 216] width 167 height 13
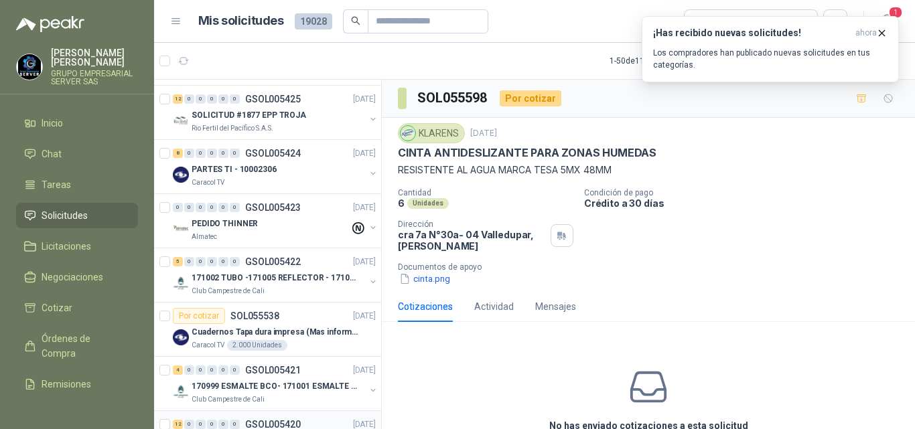
scroll to position [2388, 0]
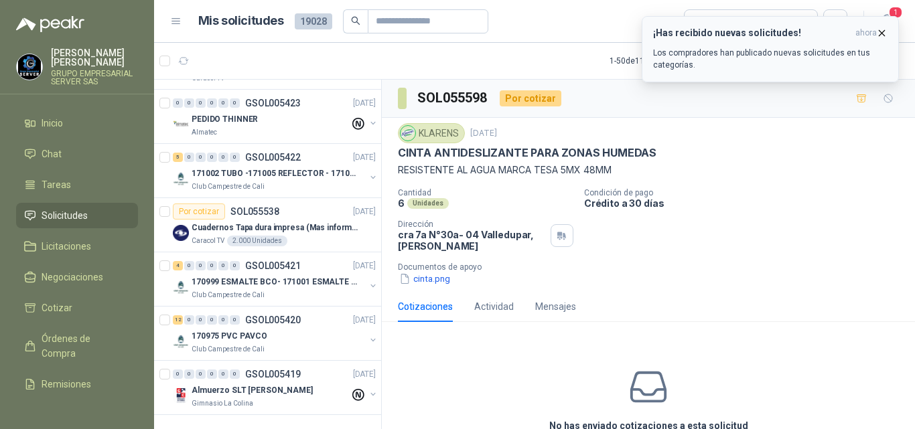
click at [881, 31] on icon "button" at bounding box center [881, 32] width 11 height 11
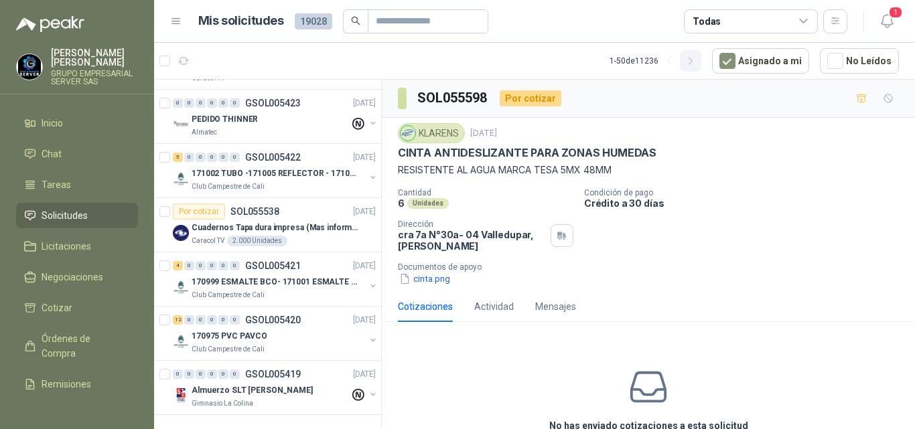
click at [690, 60] on icon "button" at bounding box center [690, 61] width 11 height 11
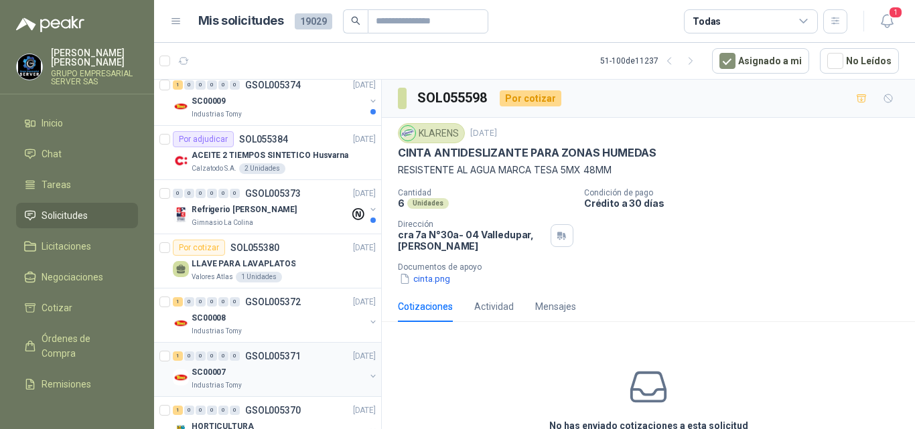
scroll to position [871, 0]
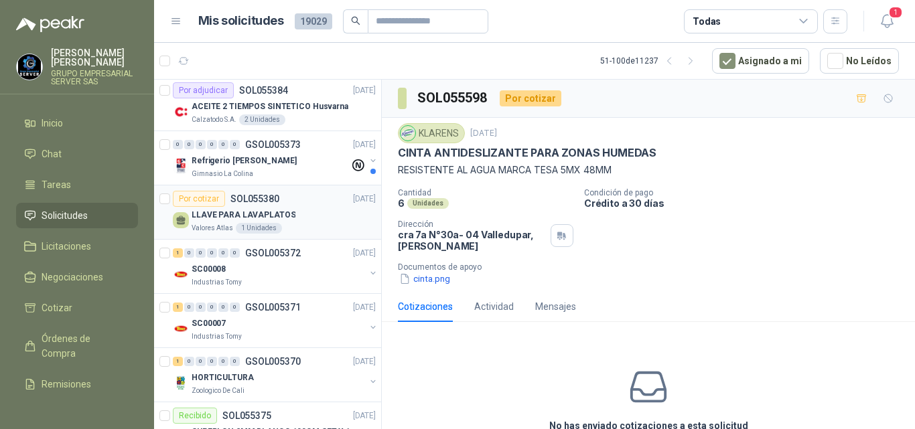
click at [250, 212] on p "LLAVE PARA LAVAPLATOS" at bounding box center [244, 215] width 104 height 13
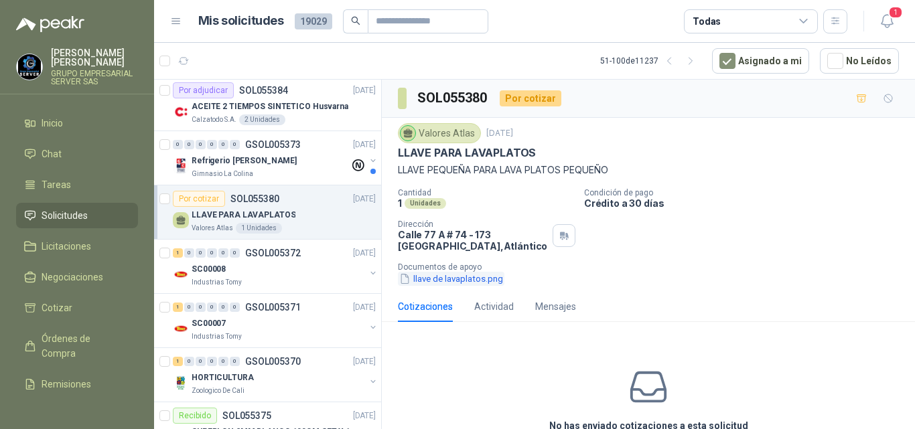
click at [443, 277] on button "llave de lavaplatos.png" at bounding box center [451, 279] width 106 height 14
